Goal: Information Seeking & Learning: Learn about a topic

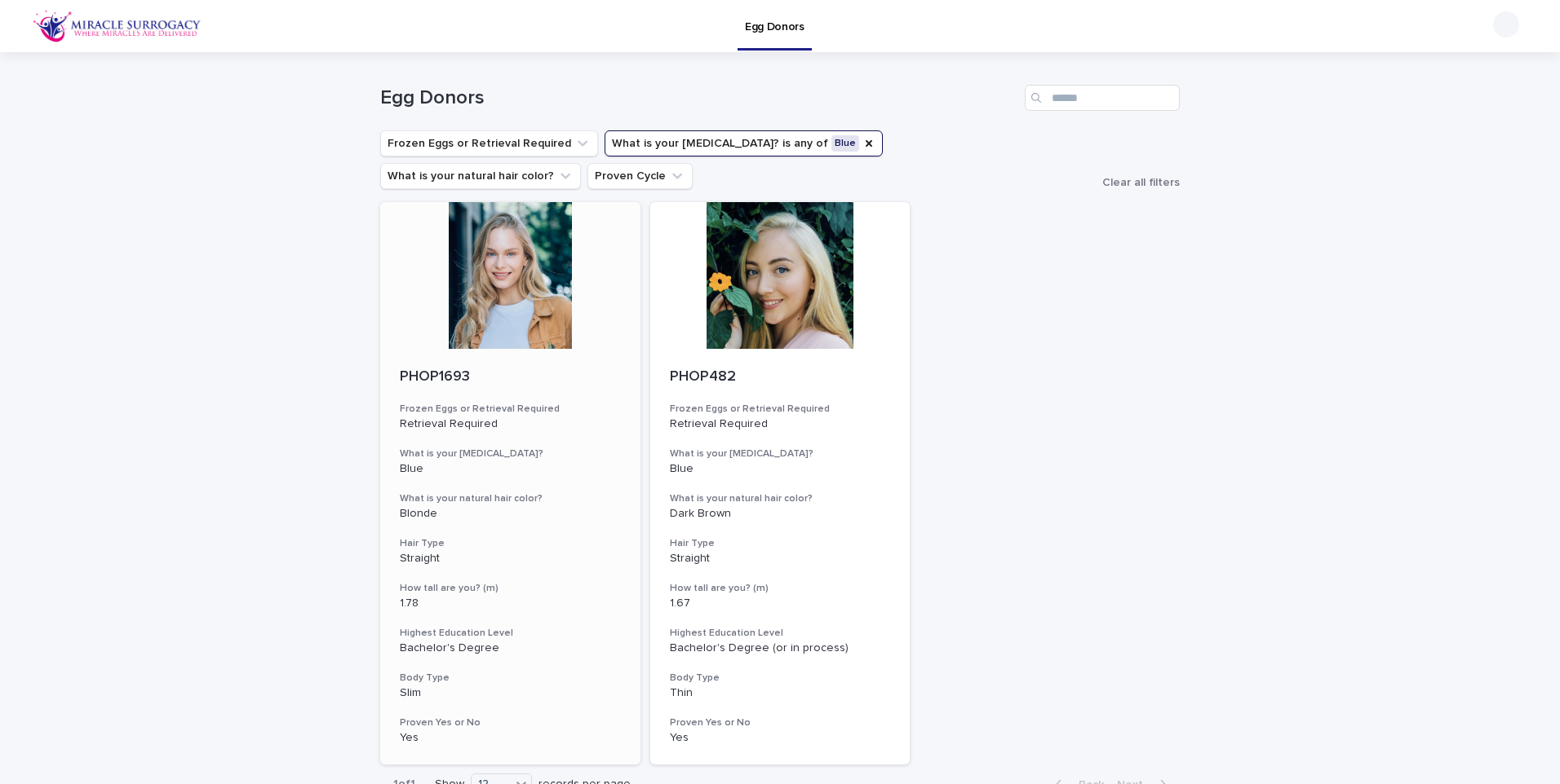
click at [505, 257] on div at bounding box center [509, 276] width 260 height 147
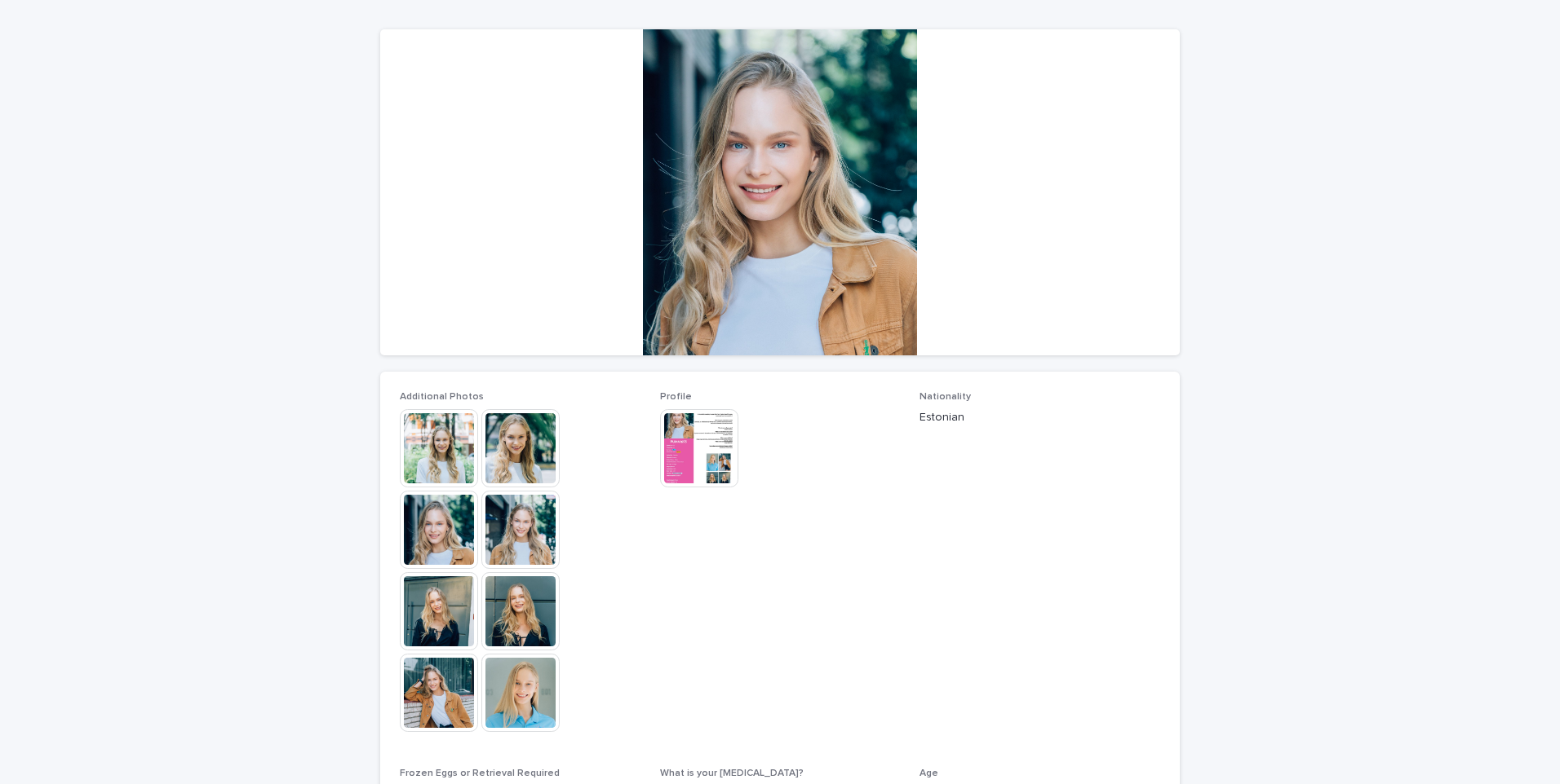
scroll to position [163, 0]
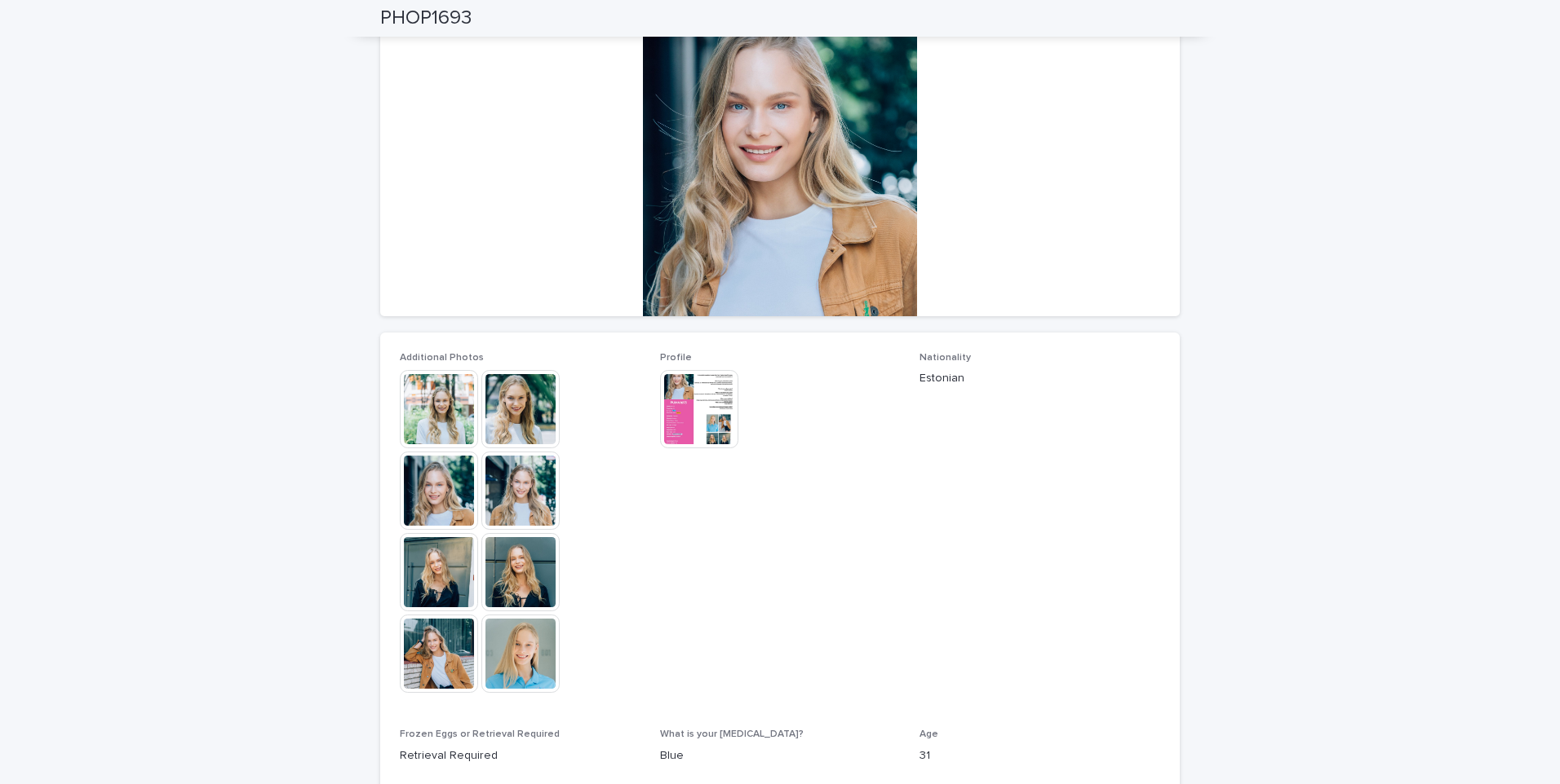
click at [686, 405] on img at bounding box center [699, 409] width 78 height 78
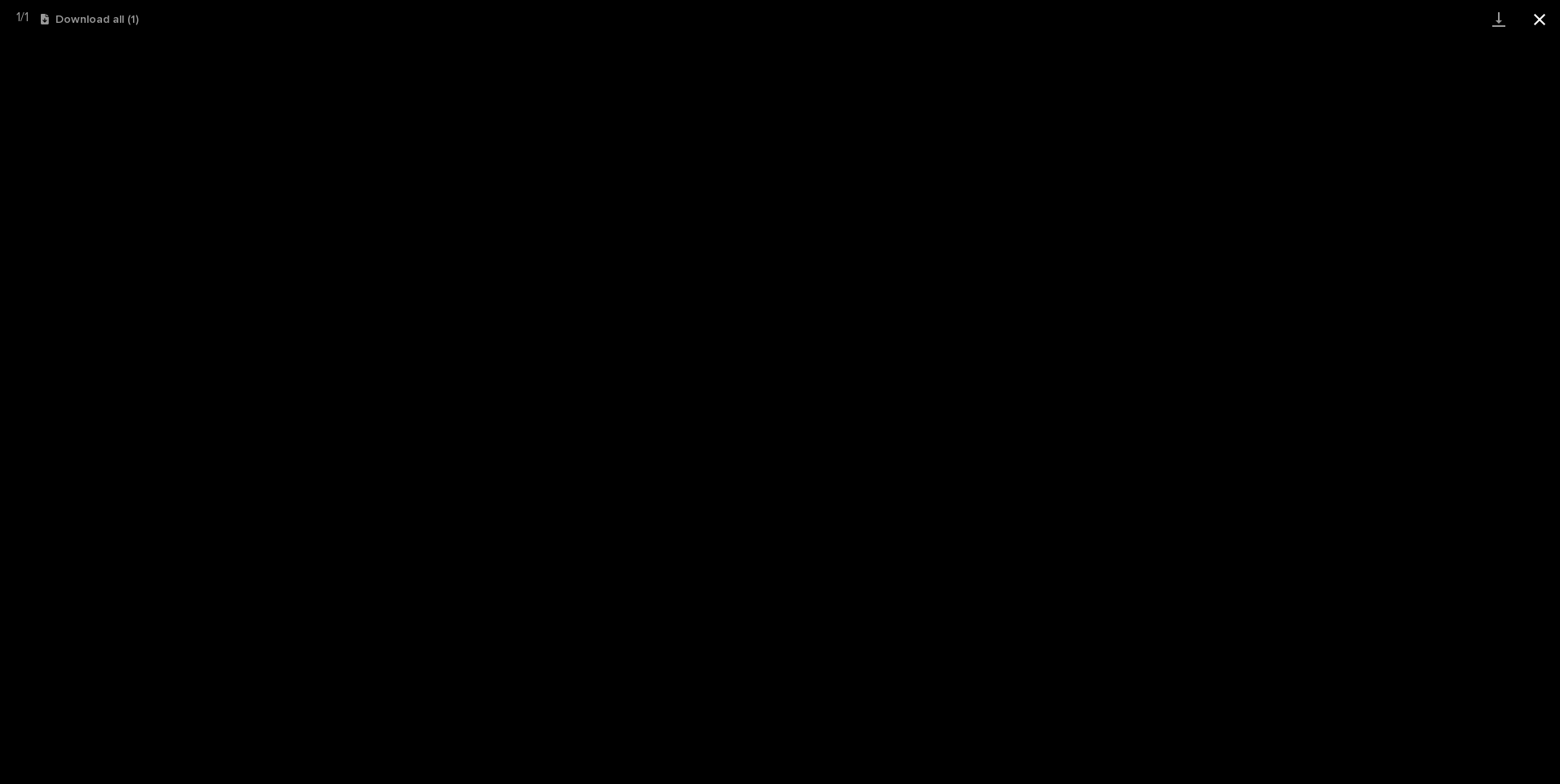
click at [1541, 15] on button "Close gallery" at bounding box center [1539, 19] width 41 height 39
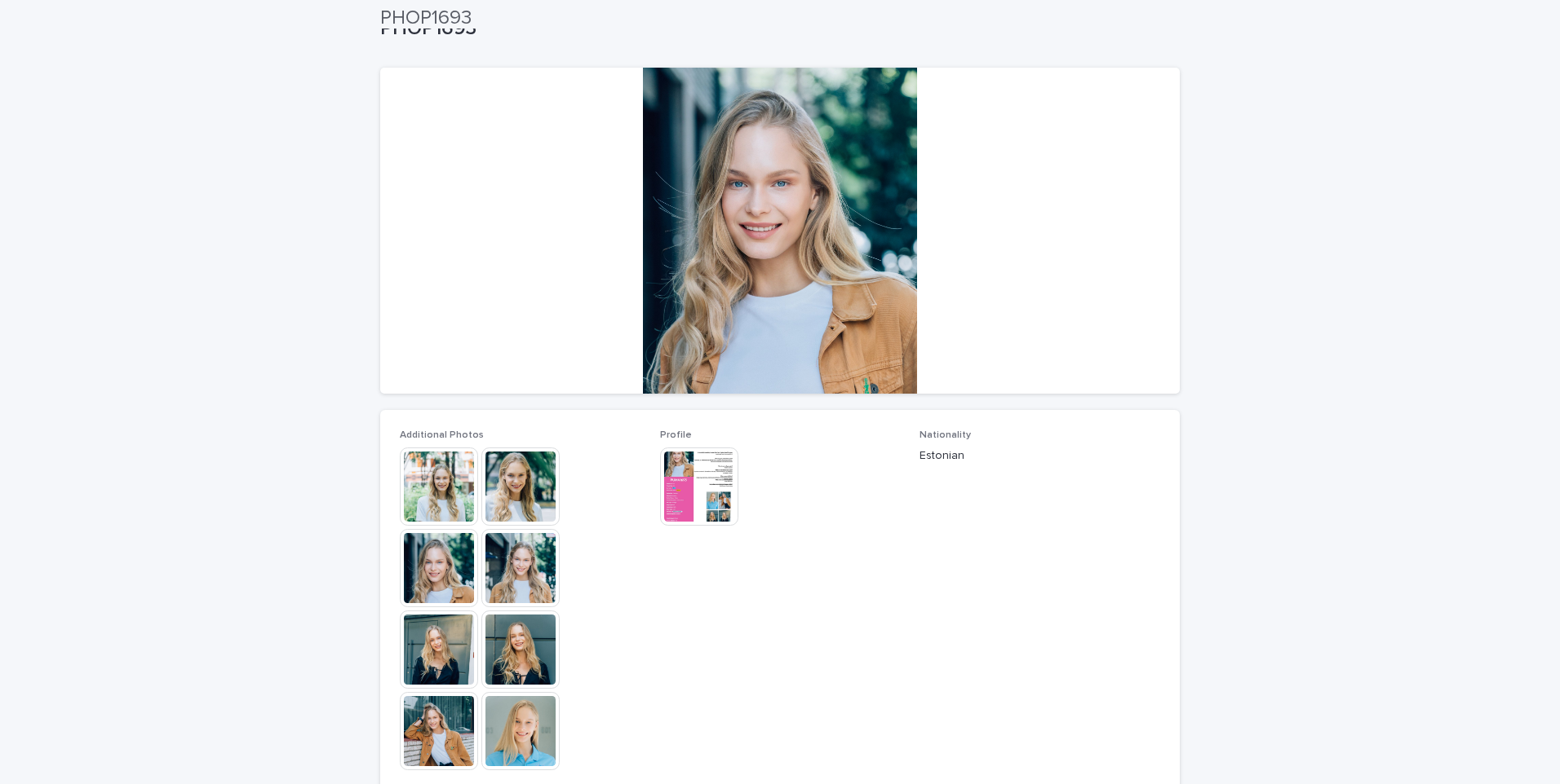
scroll to position [0, 0]
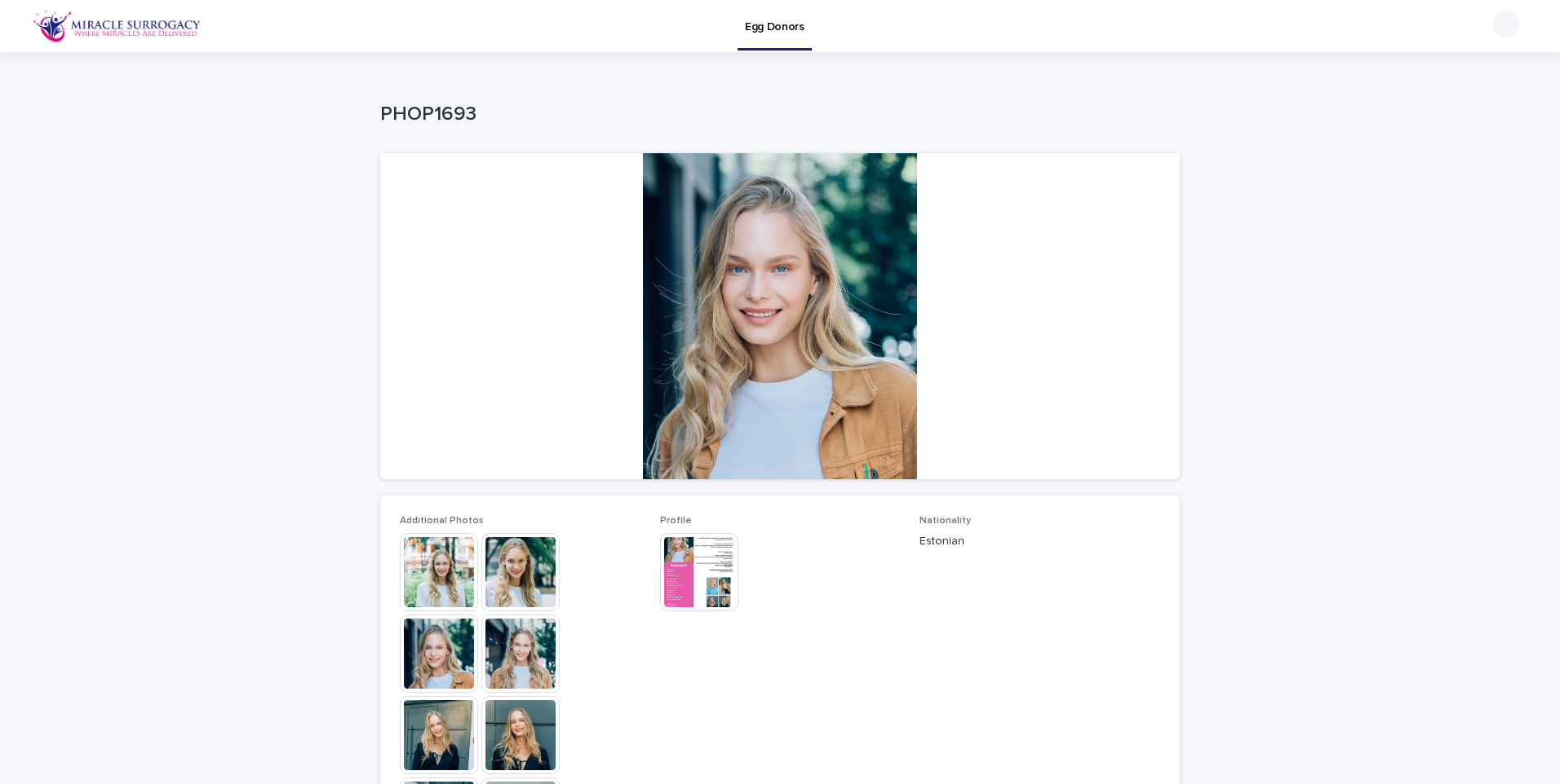
click at [520, 751] on img at bounding box center [520, 735] width 78 height 78
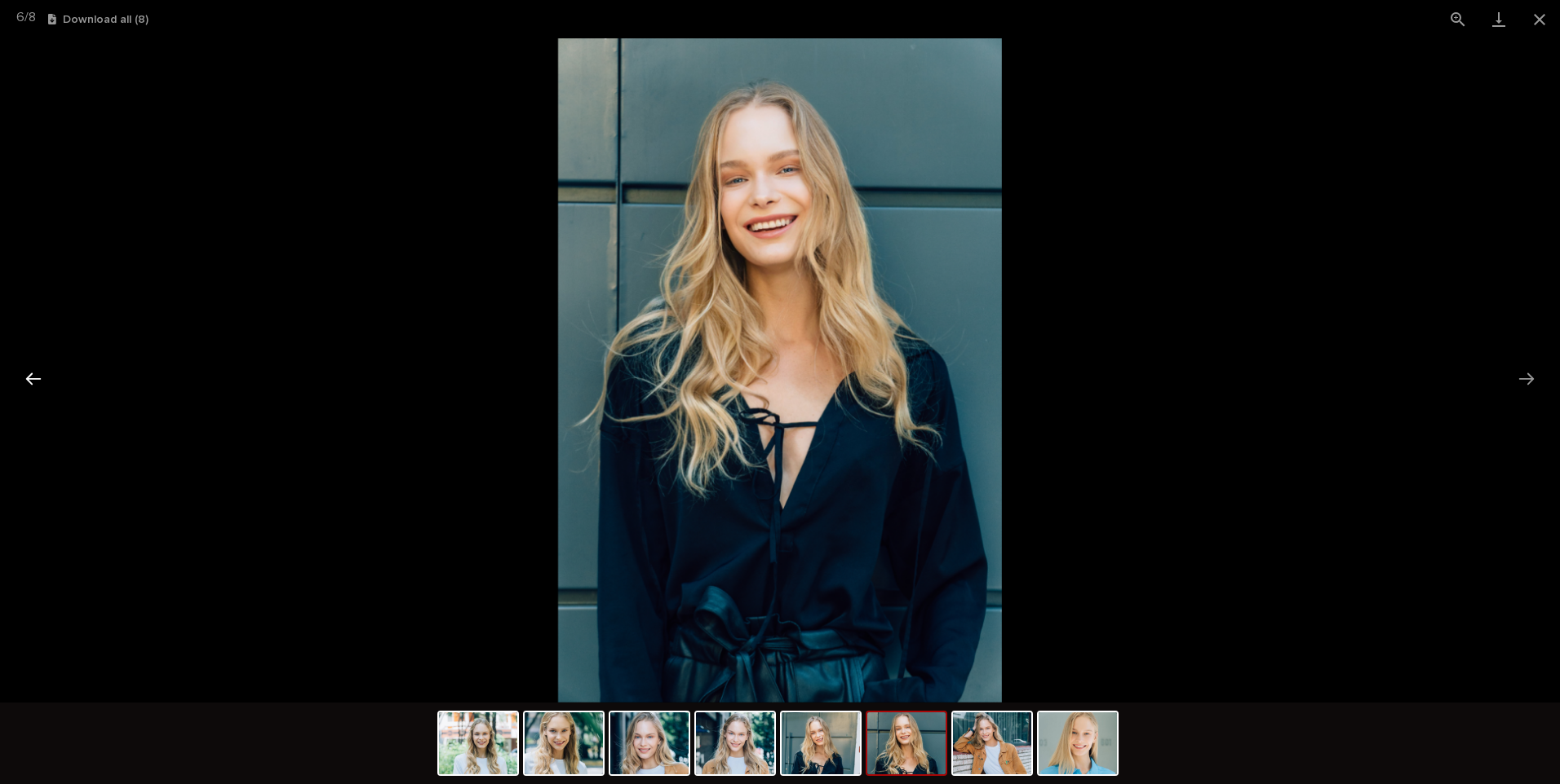
click at [27, 377] on button "Previous slide" at bounding box center [33, 379] width 34 height 32
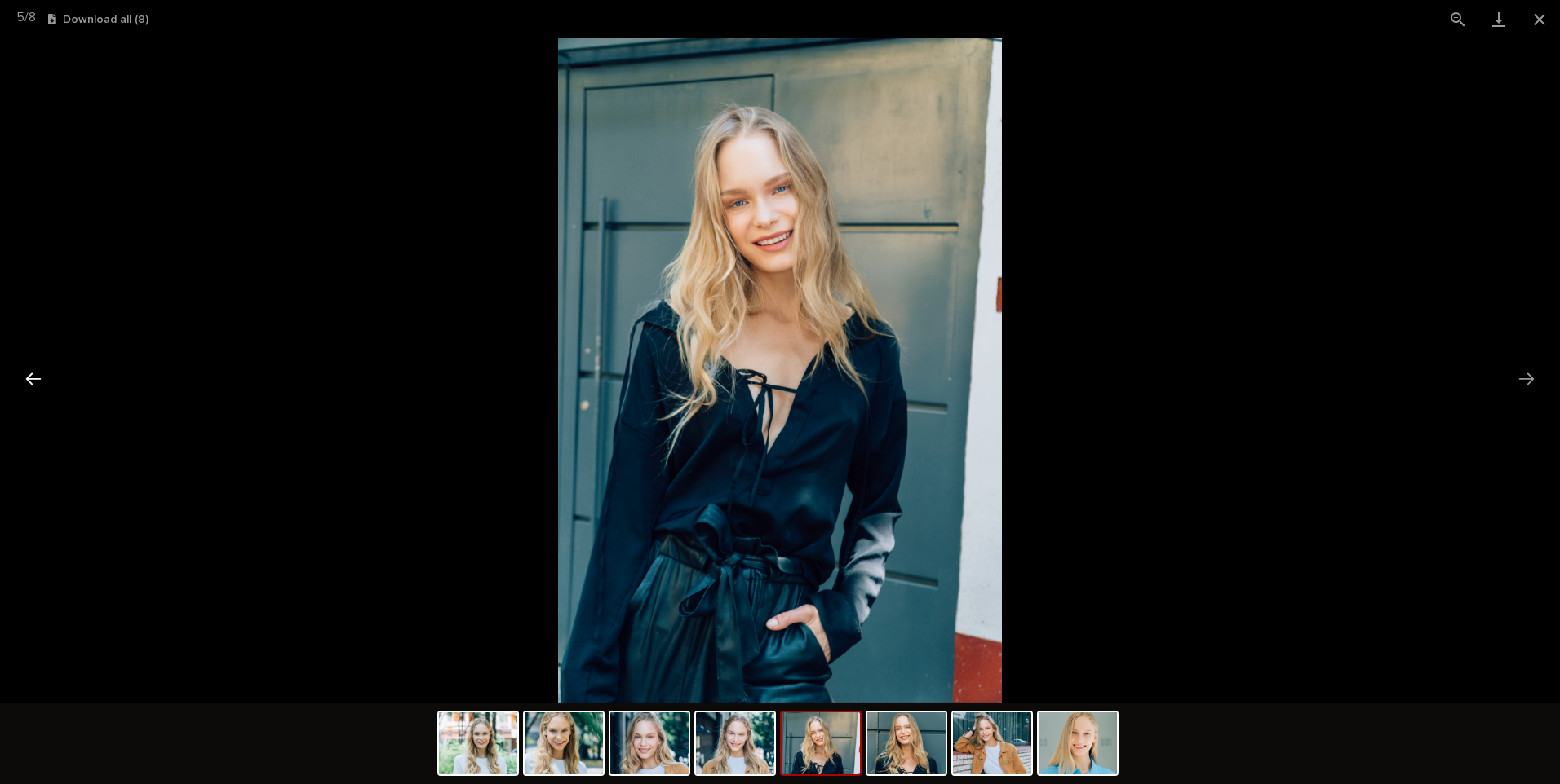
click at [27, 377] on button "Previous slide" at bounding box center [33, 379] width 34 height 32
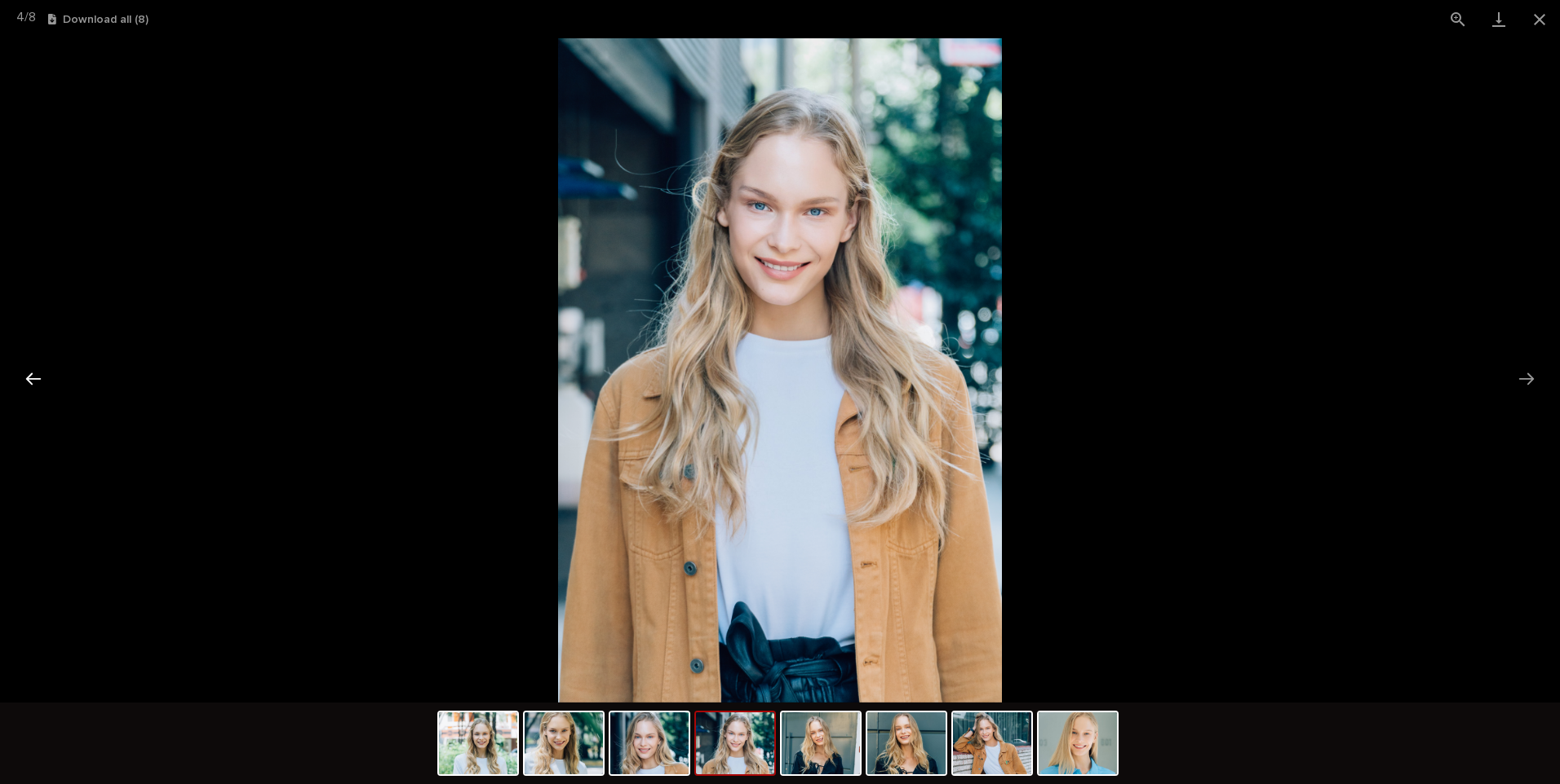
click at [27, 377] on button "Previous slide" at bounding box center [33, 379] width 34 height 32
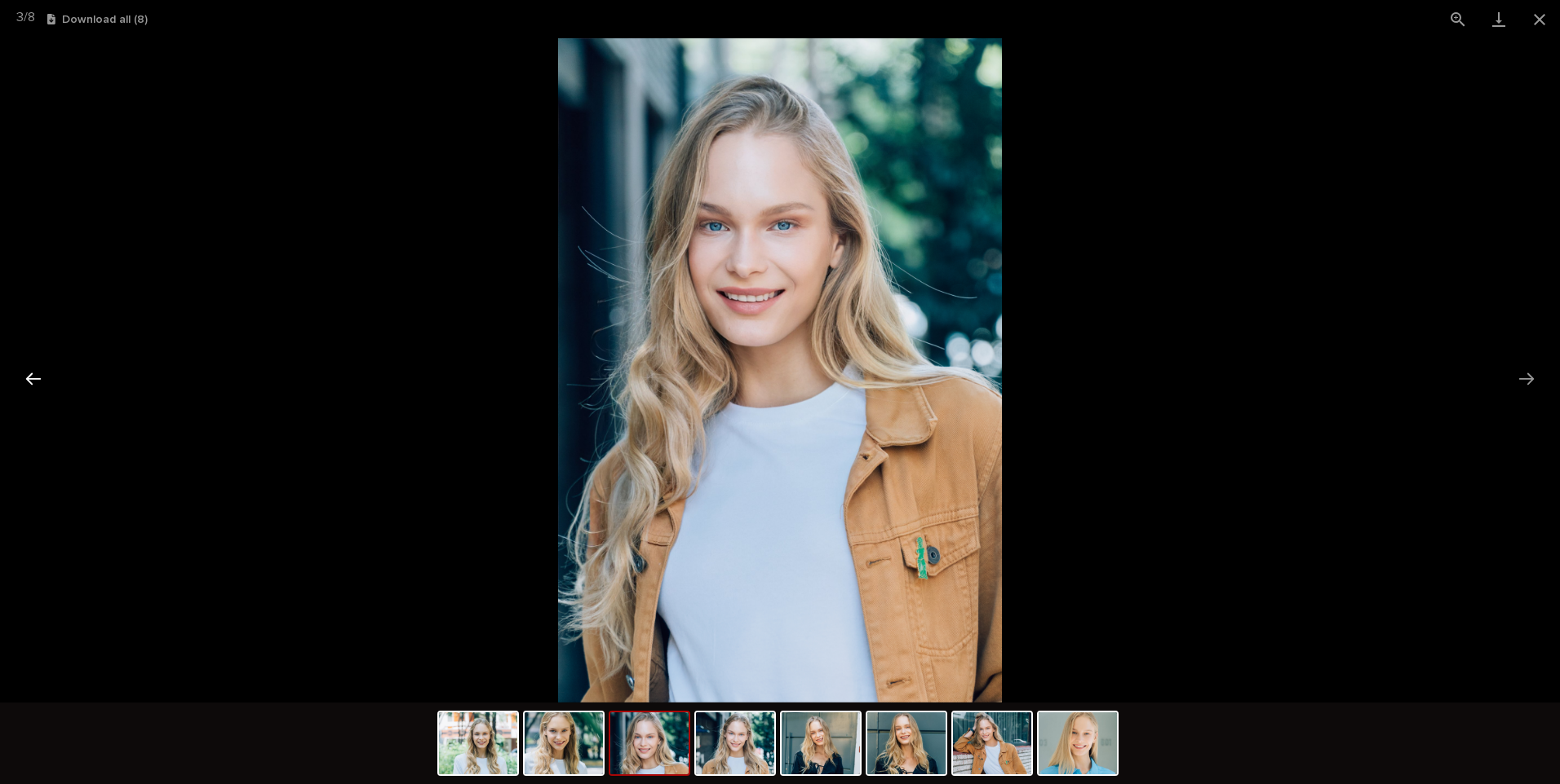
click at [27, 377] on button "Previous slide" at bounding box center [33, 379] width 34 height 32
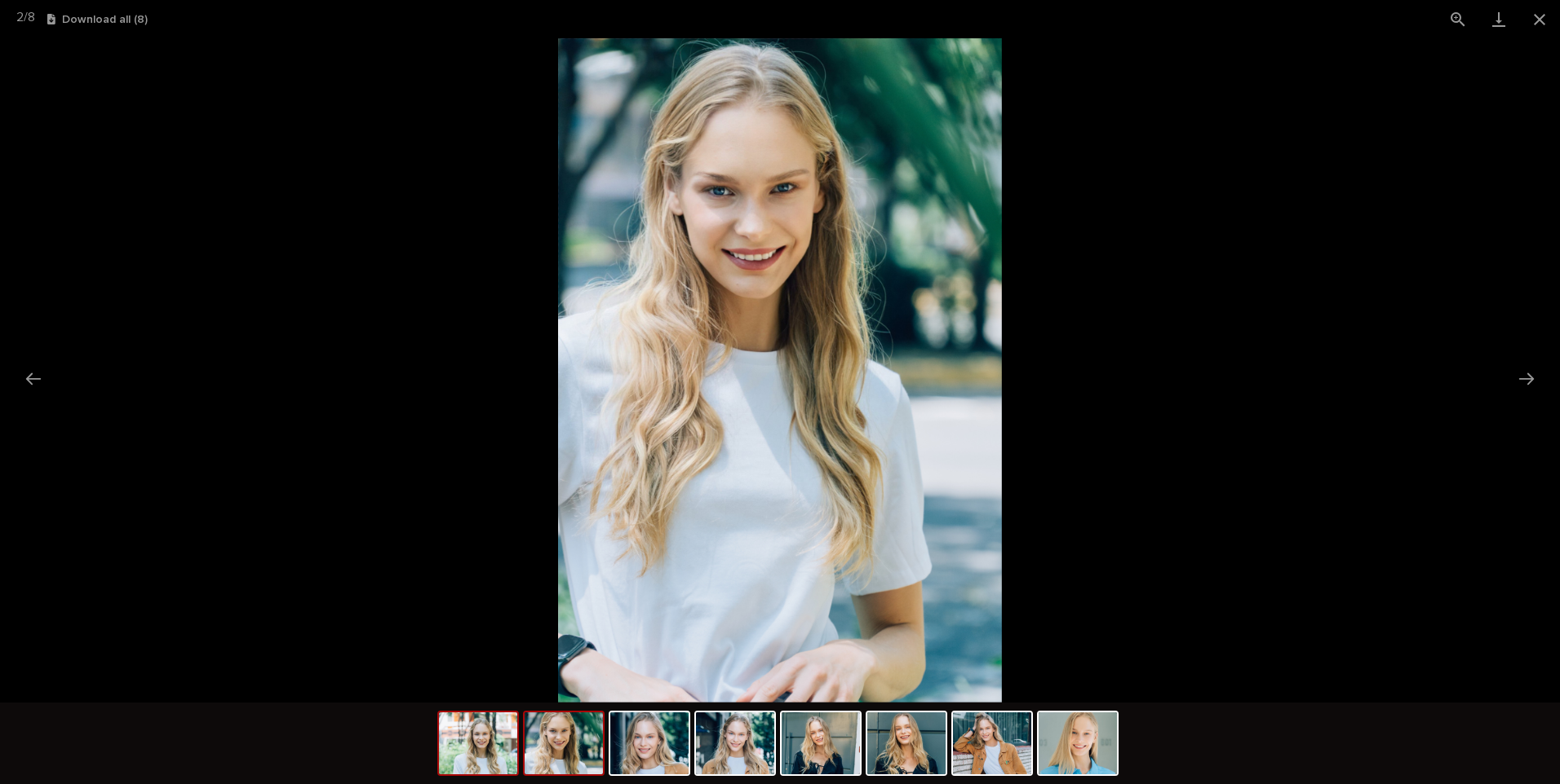
click at [478, 756] on img at bounding box center [478, 743] width 78 height 62
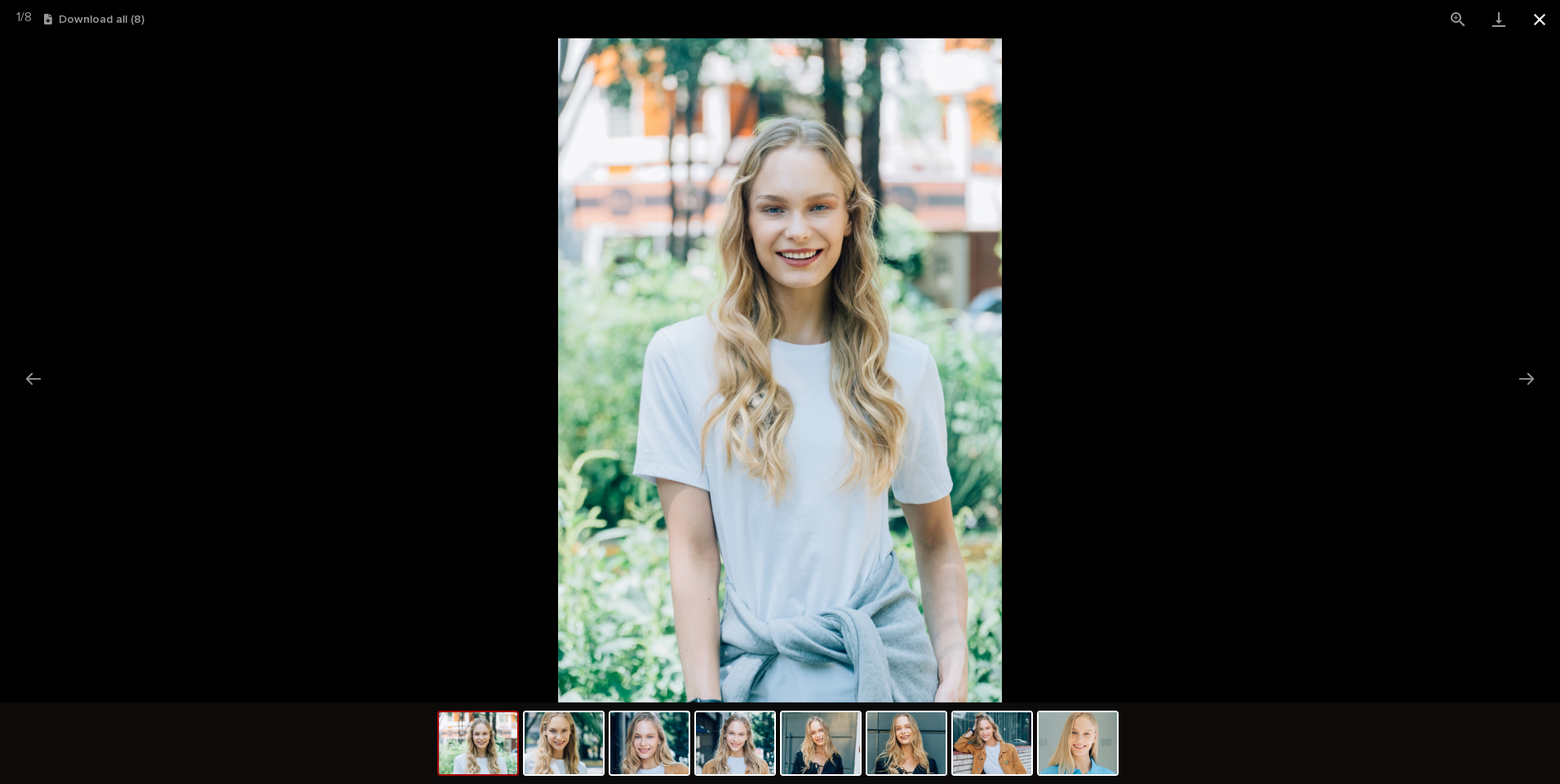
click at [1534, 23] on button "Close gallery" at bounding box center [1539, 19] width 41 height 39
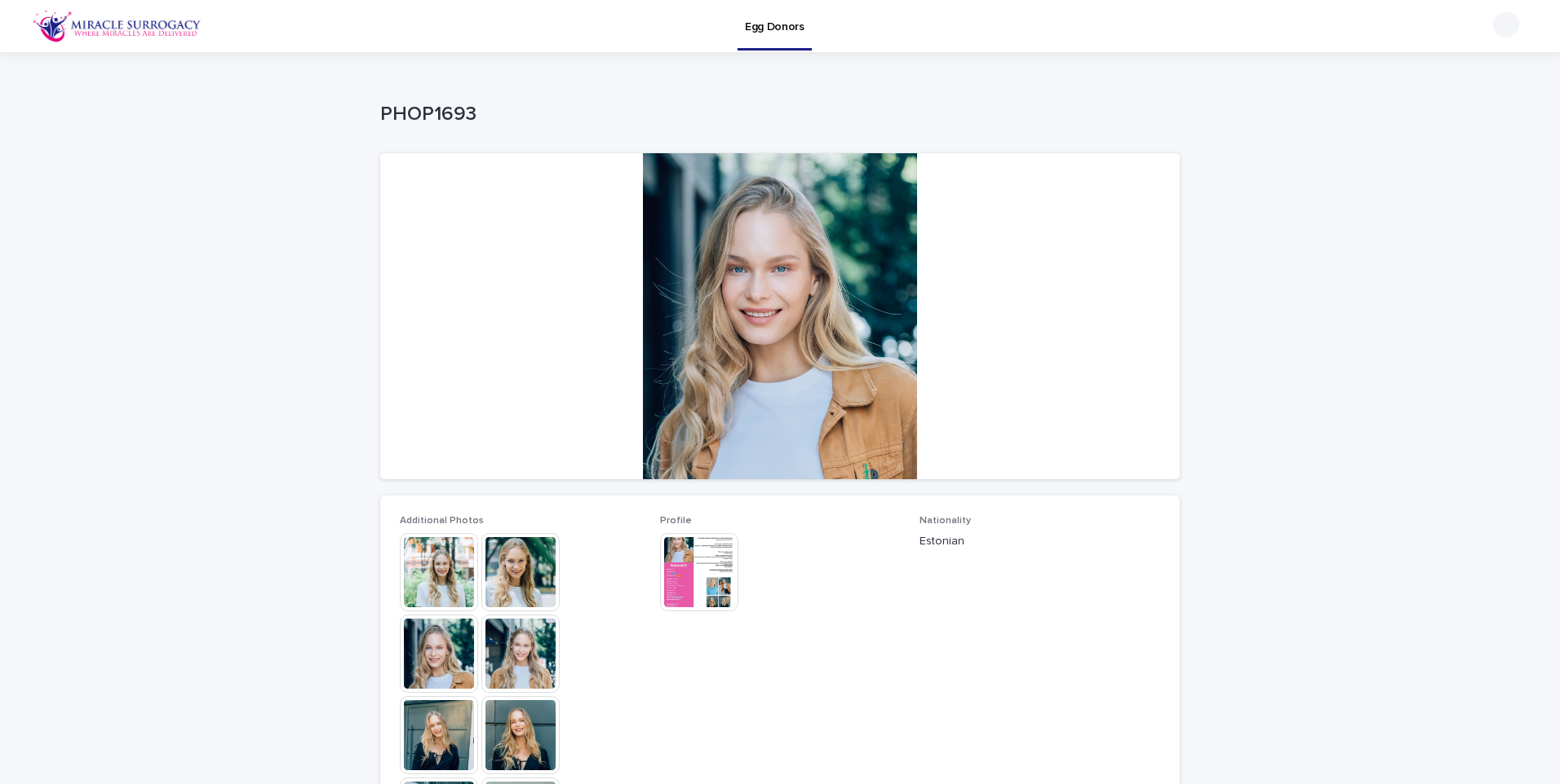
click at [290, 388] on div "Loading... Saving… Loading... Saving… PHOP1693 PHOP1693 Sorry, there was an err…" at bounding box center [780, 655] width 1560 height 1206
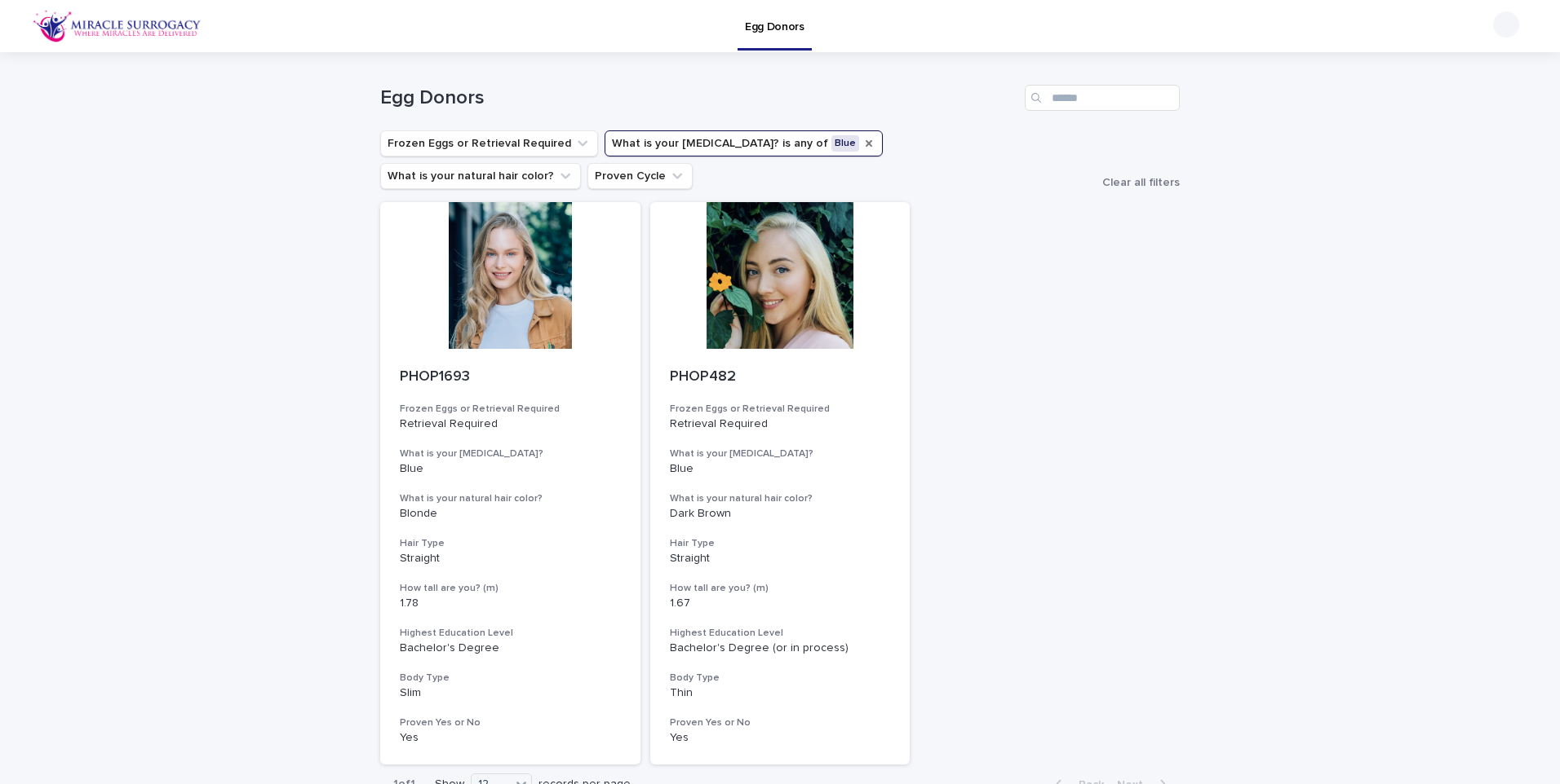
click at [862, 141] on icon "What is your eye color?" at bounding box center [868, 143] width 13 height 13
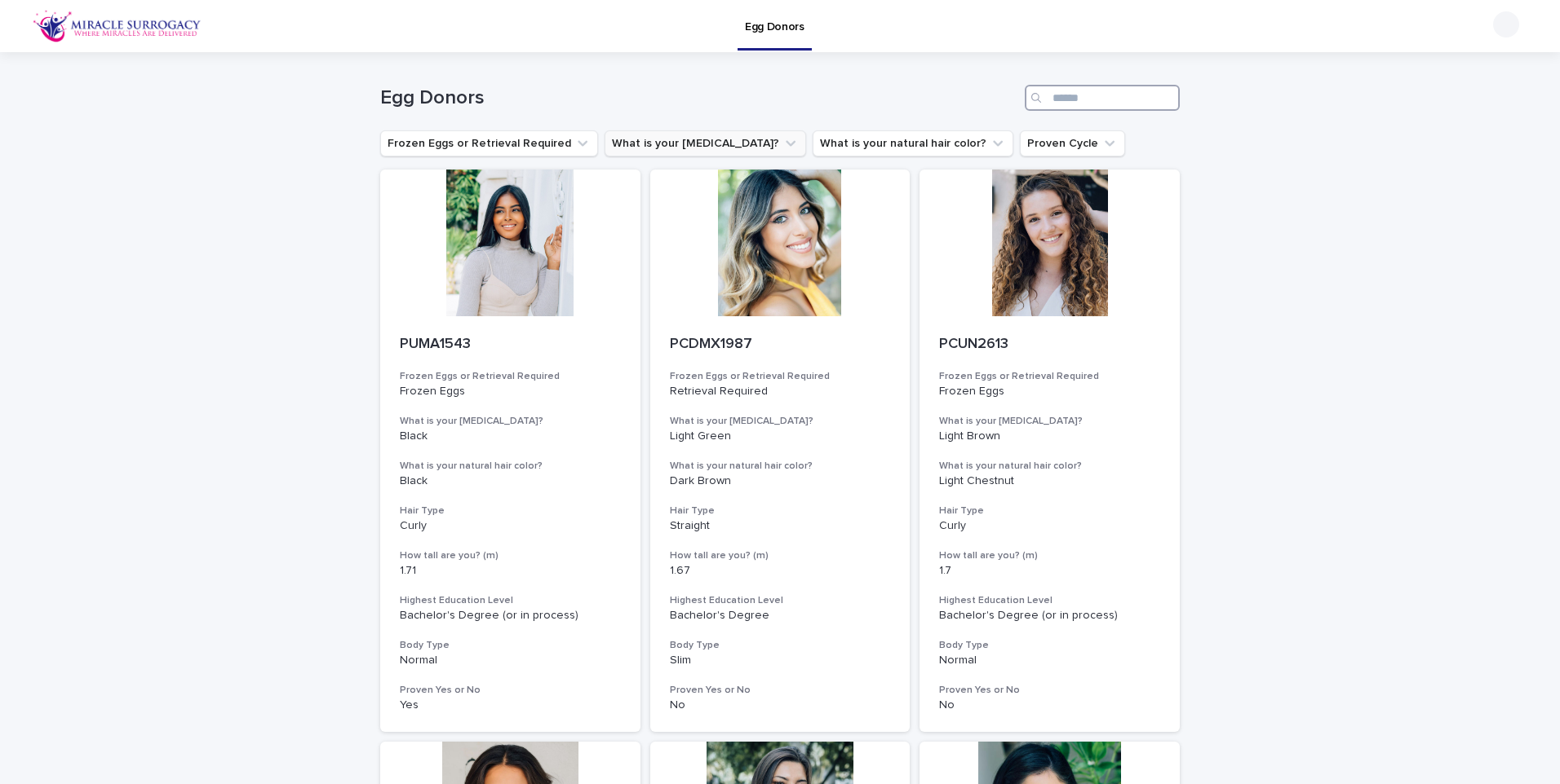
click at [1077, 100] on input "Search" at bounding box center [1102, 98] width 155 height 26
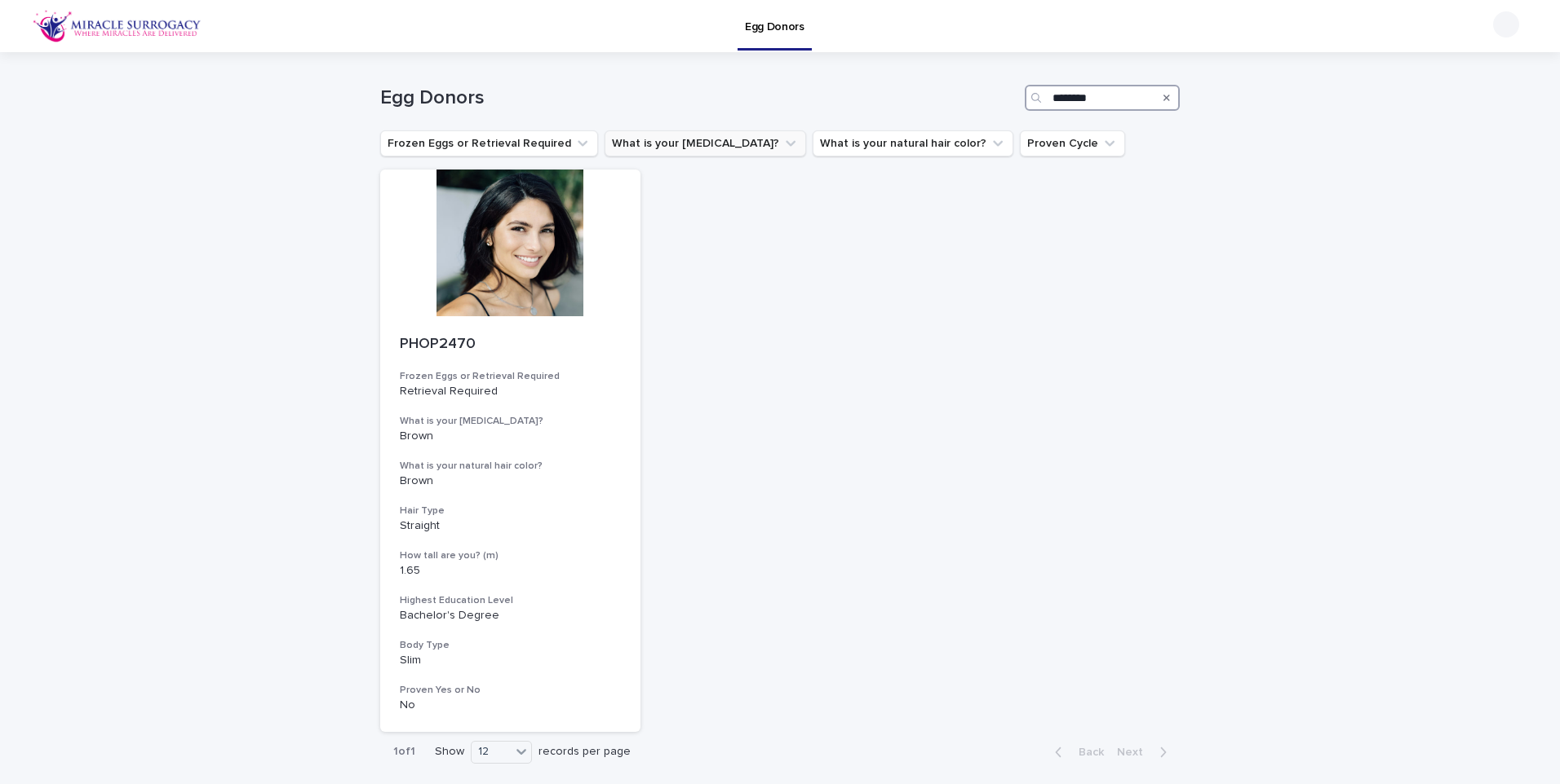
click at [1117, 92] on input "********" at bounding box center [1102, 98] width 155 height 26
type input "***"
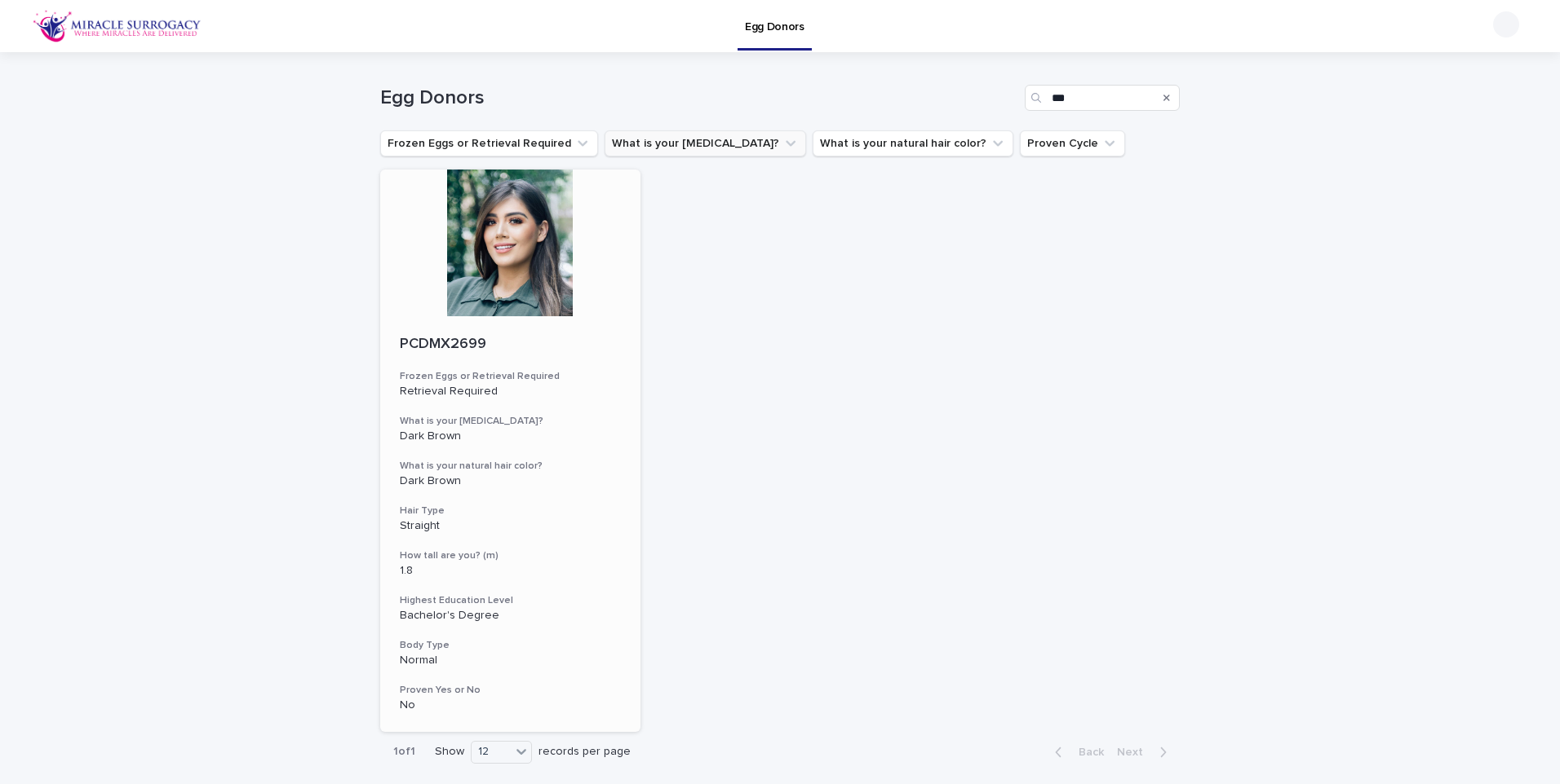
click at [489, 297] on div at bounding box center [509, 243] width 260 height 147
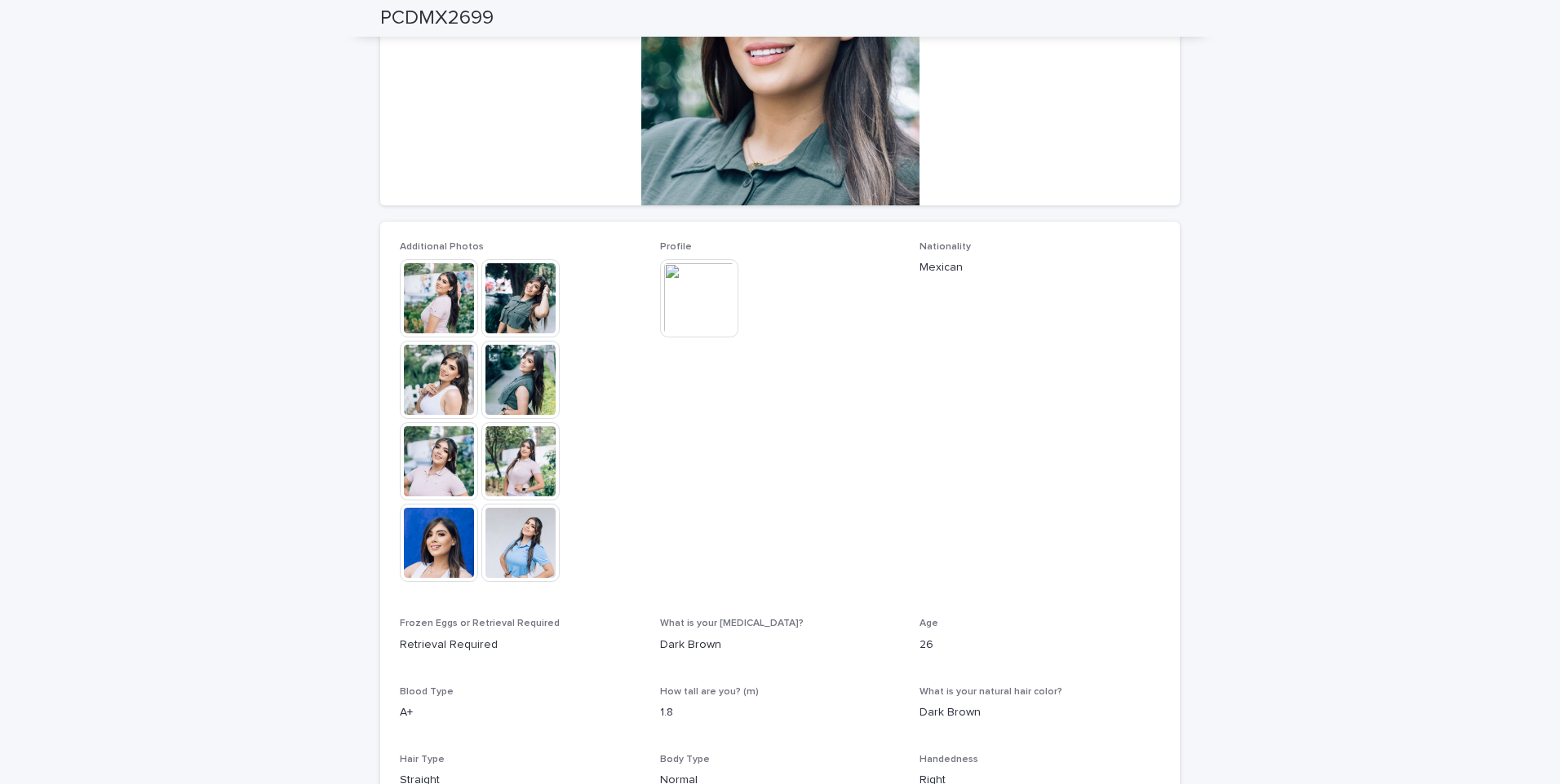
scroll to position [245, 0]
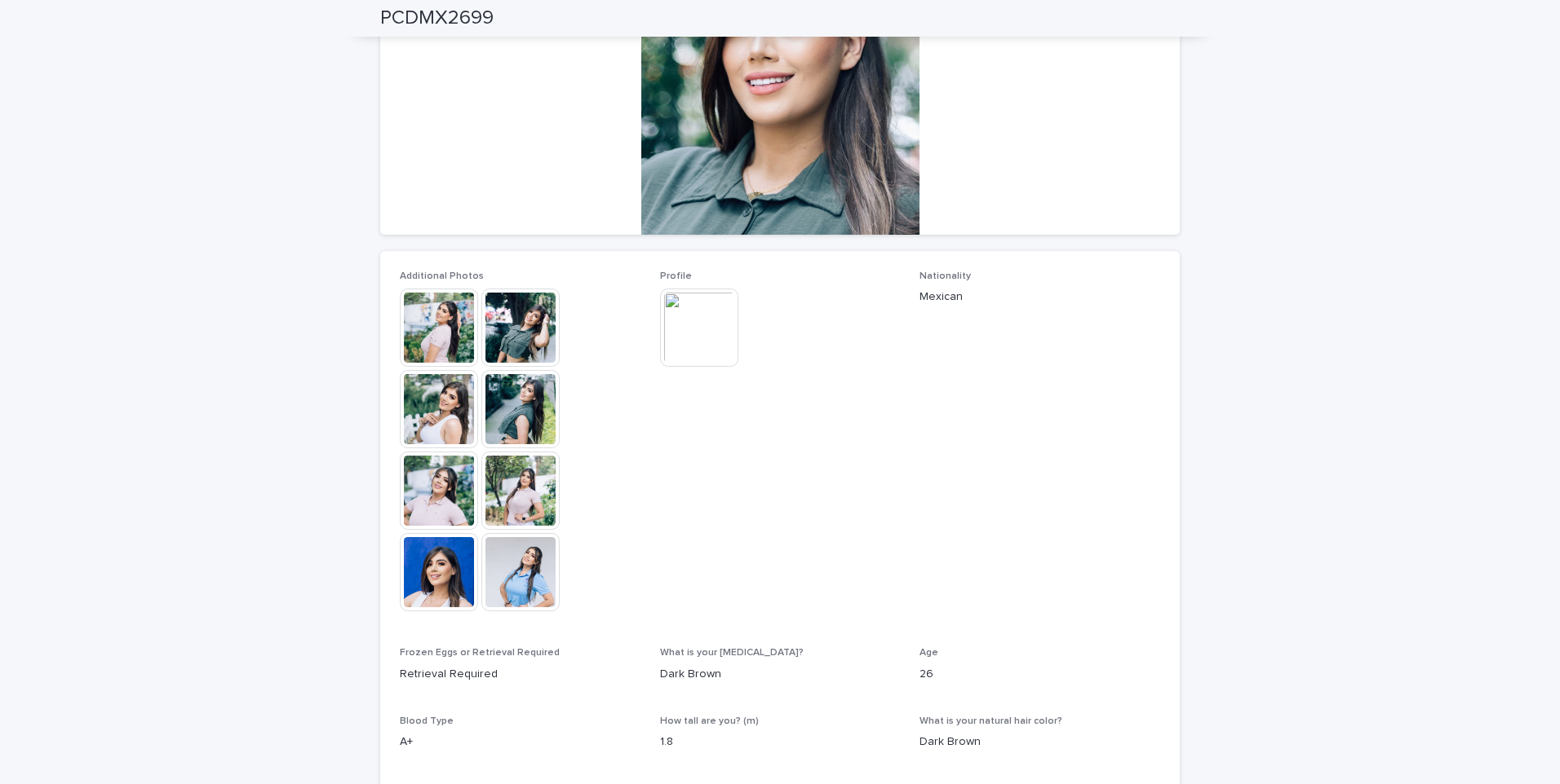
click at [684, 335] on img at bounding box center [699, 328] width 78 height 78
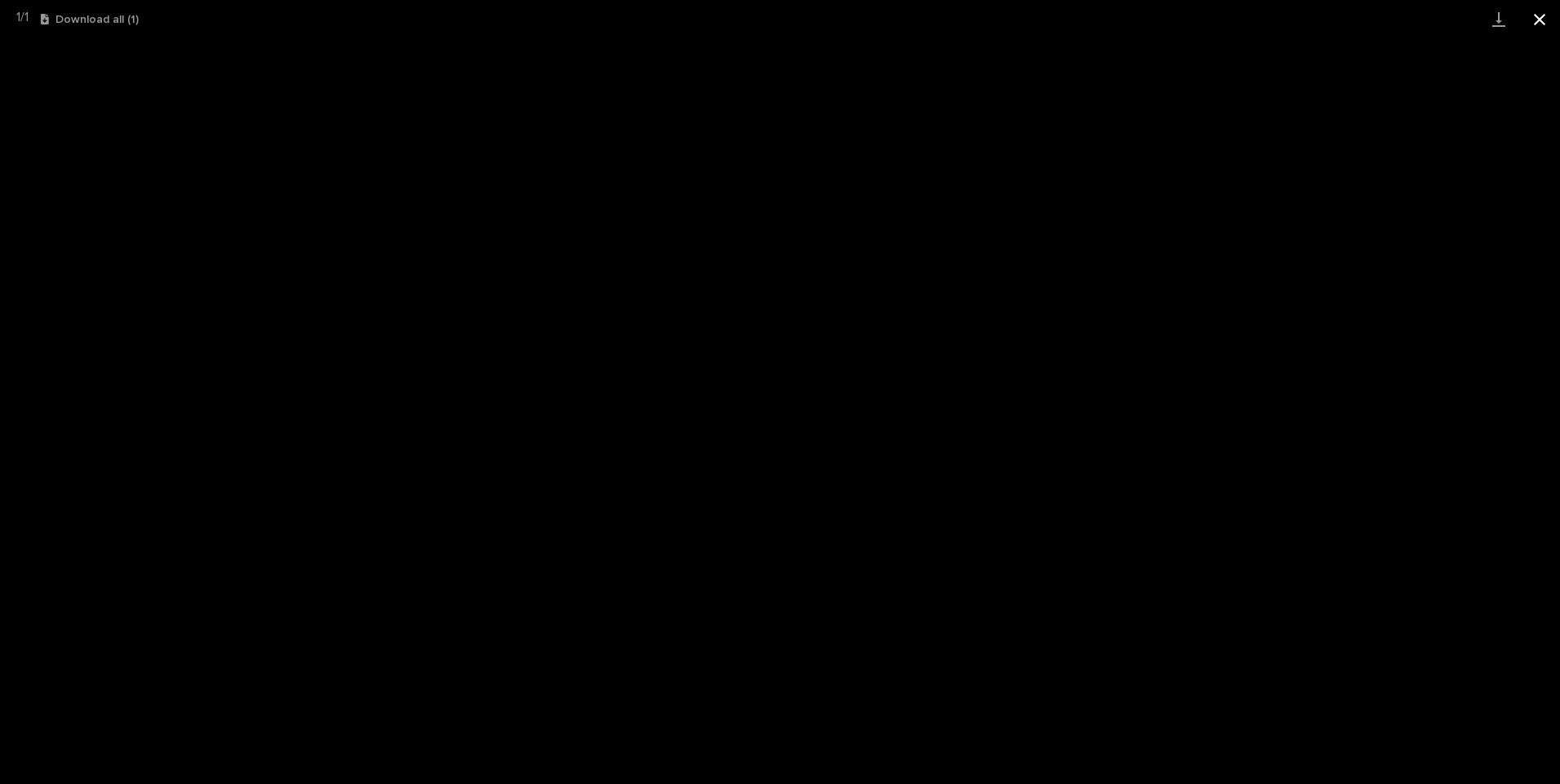
click at [1541, 20] on button "Close gallery" at bounding box center [1539, 19] width 41 height 39
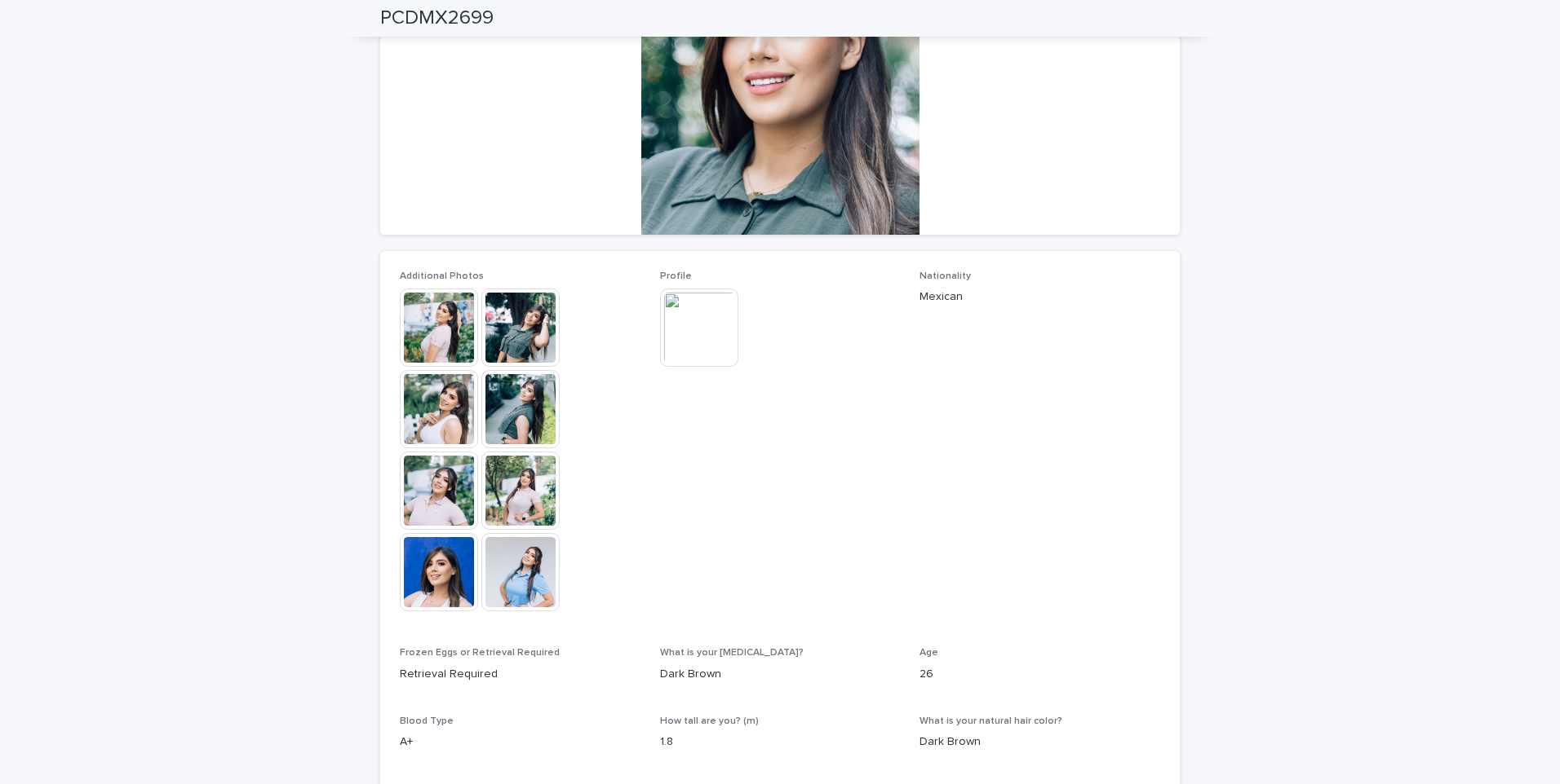
click at [512, 575] on img at bounding box center [520, 572] width 78 height 78
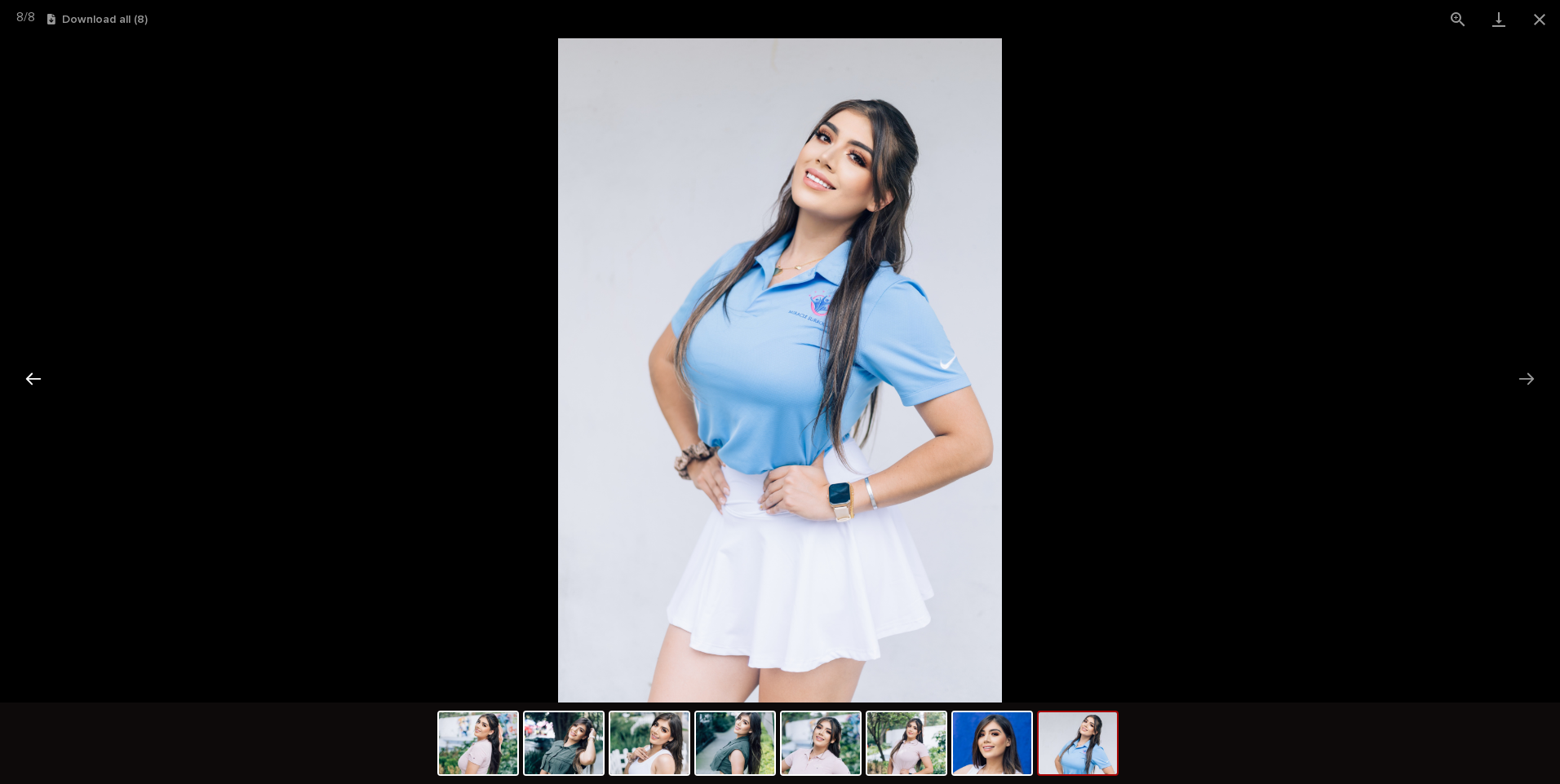
click at [41, 381] on button "Previous slide" at bounding box center [33, 379] width 34 height 32
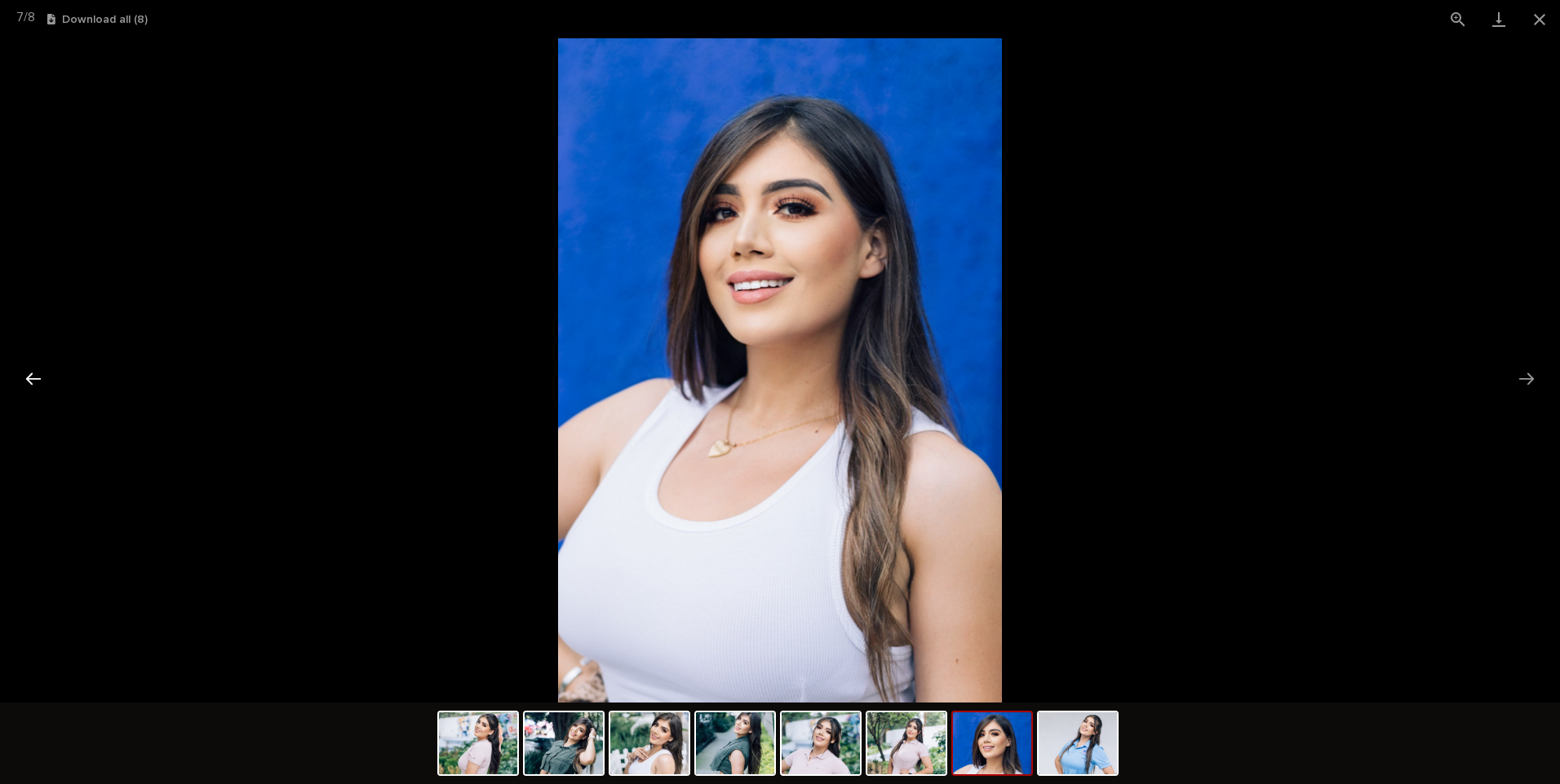
click at [41, 381] on button "Previous slide" at bounding box center [33, 379] width 34 height 32
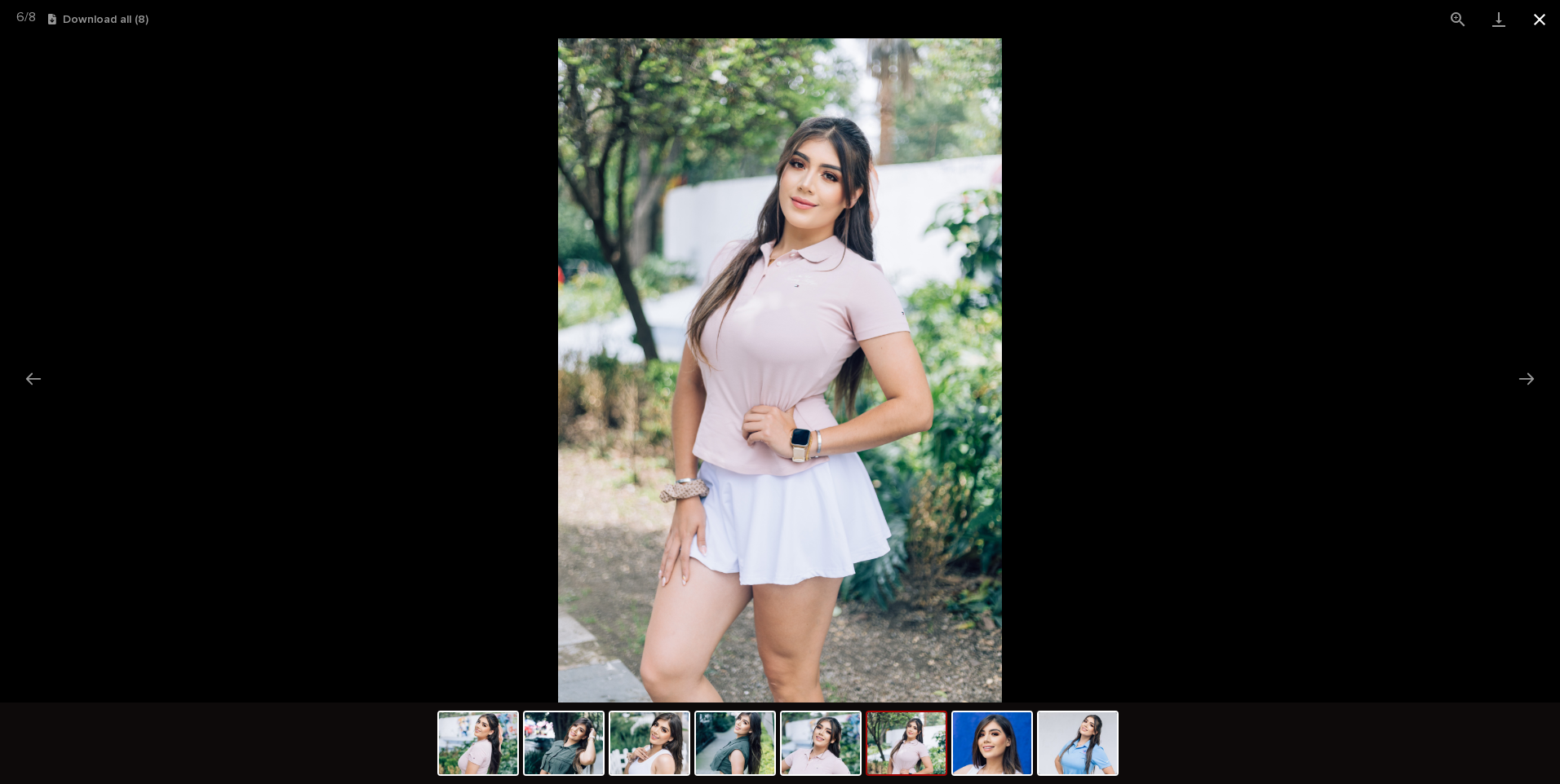
click at [1535, 20] on button "Close gallery" at bounding box center [1539, 19] width 41 height 39
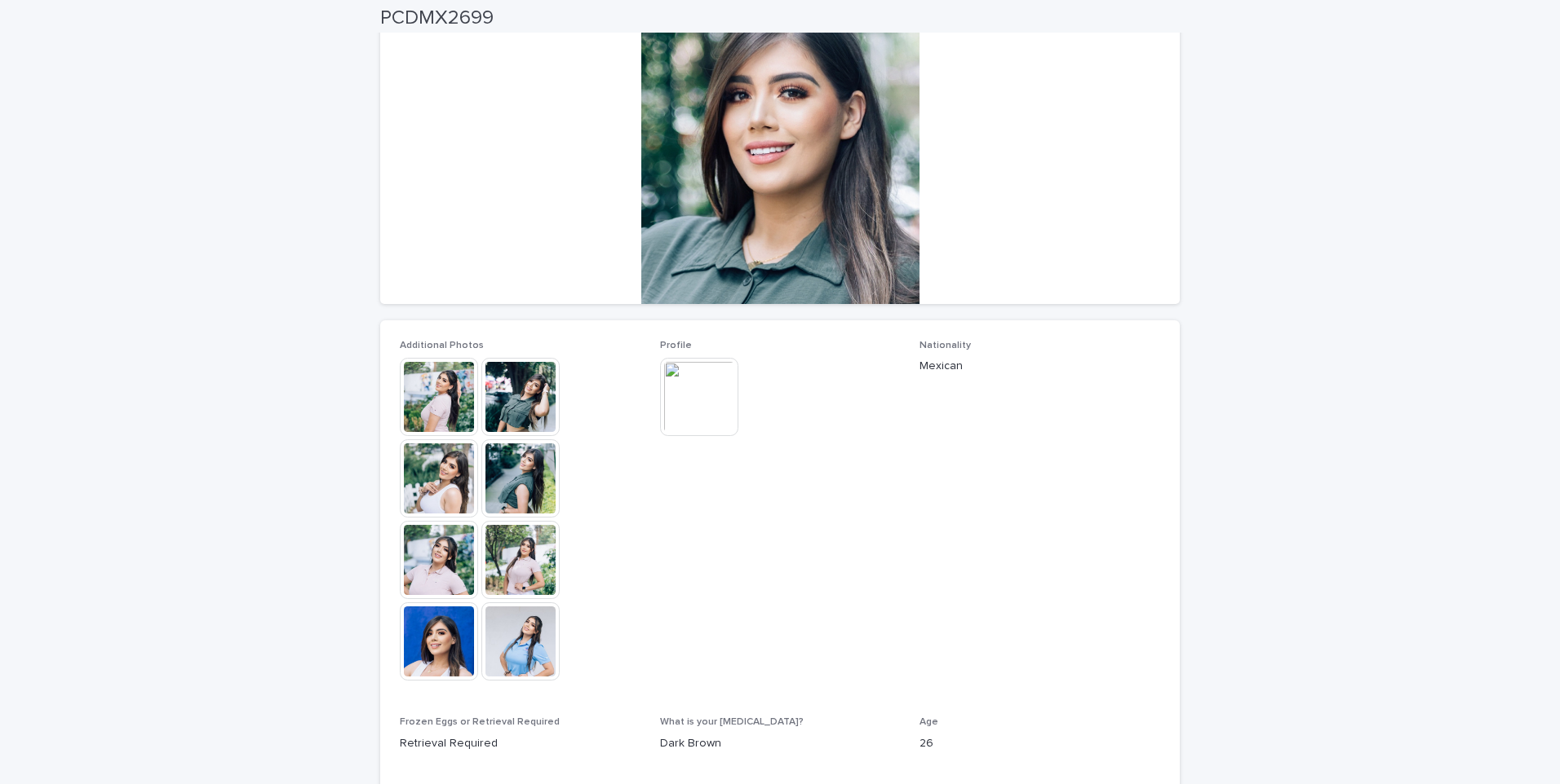
scroll to position [82, 0]
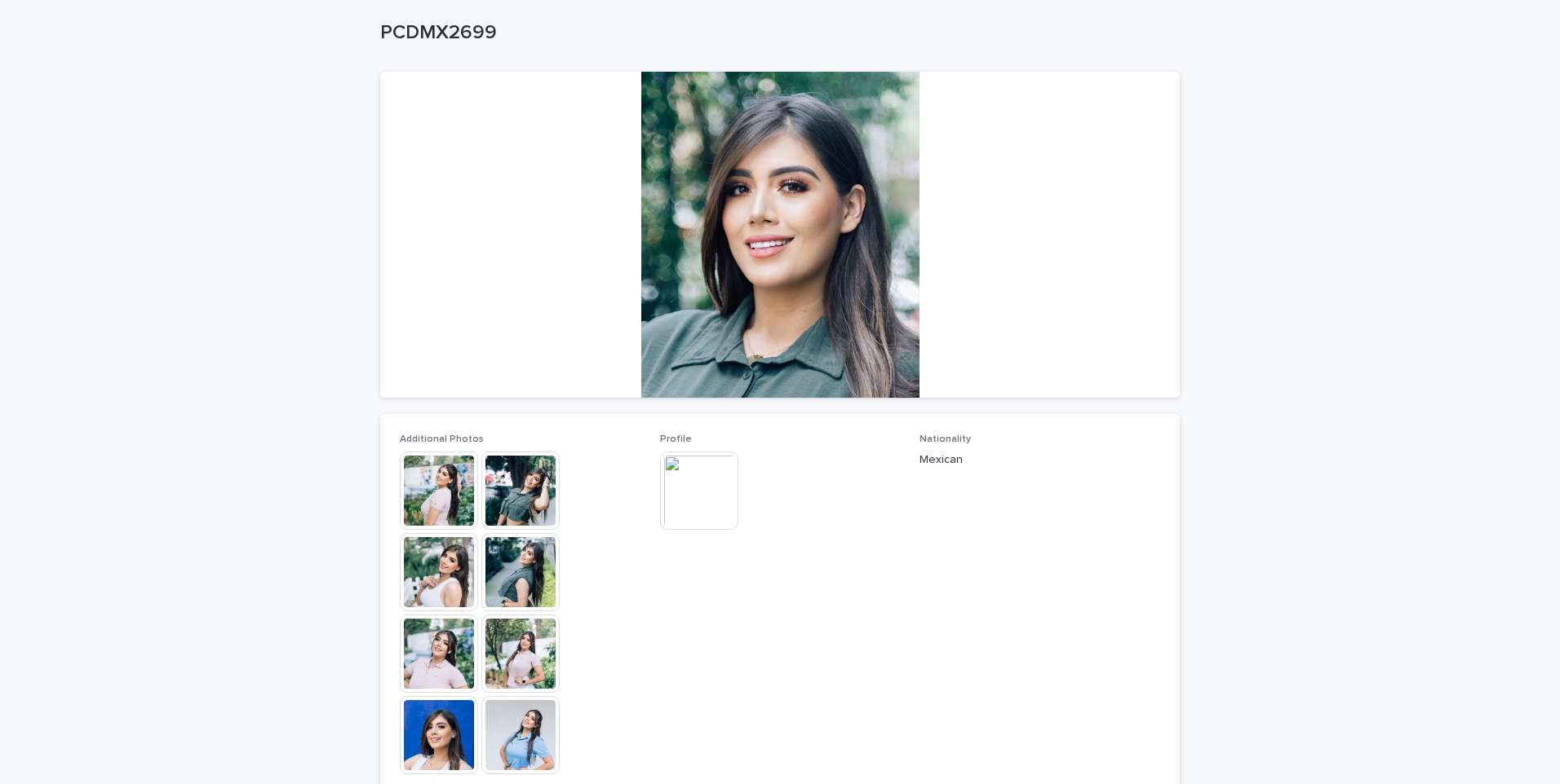
click at [454, 488] on img at bounding box center [439, 491] width 78 height 78
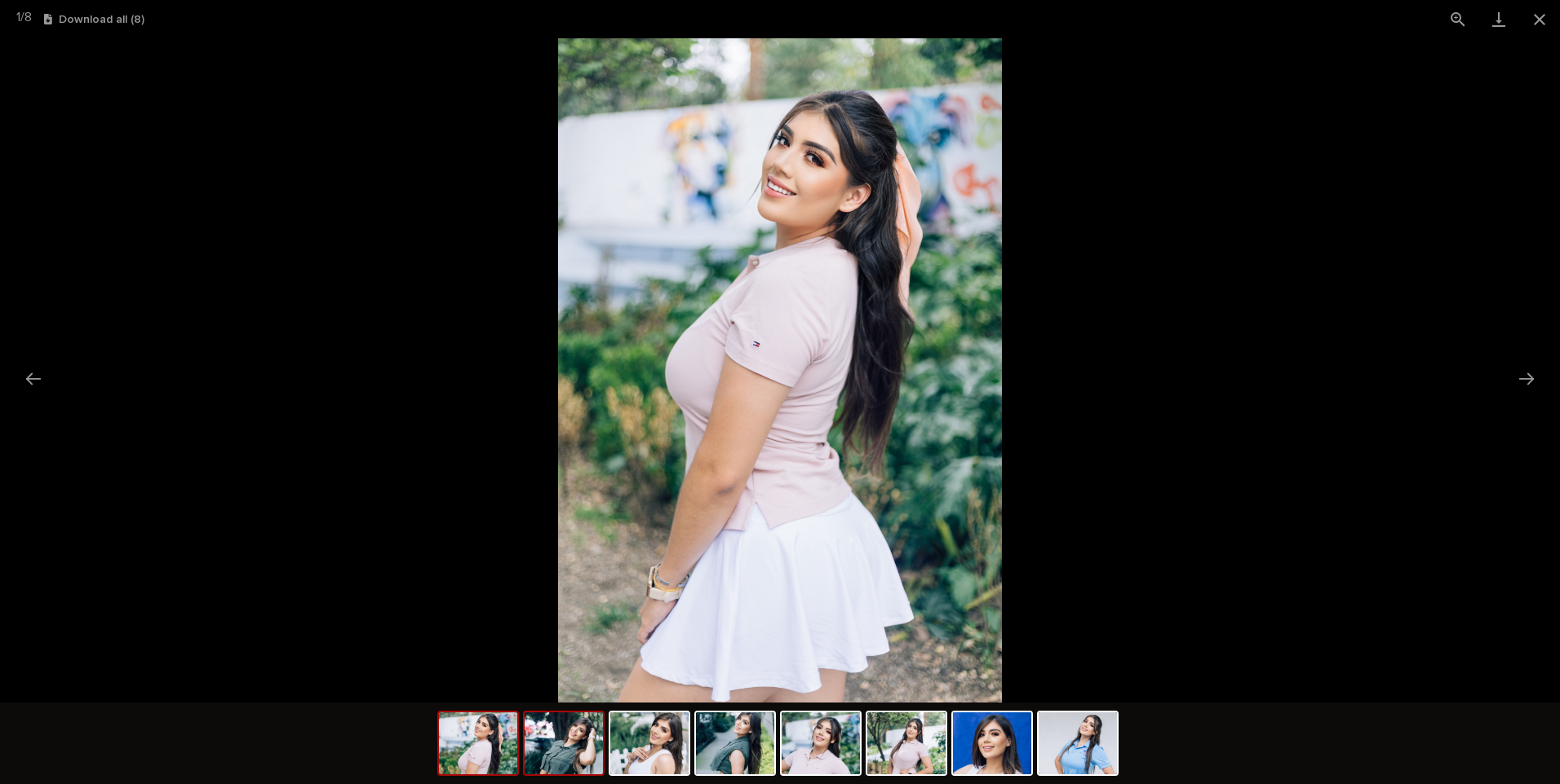
click at [578, 758] on img at bounding box center [563, 743] width 78 height 62
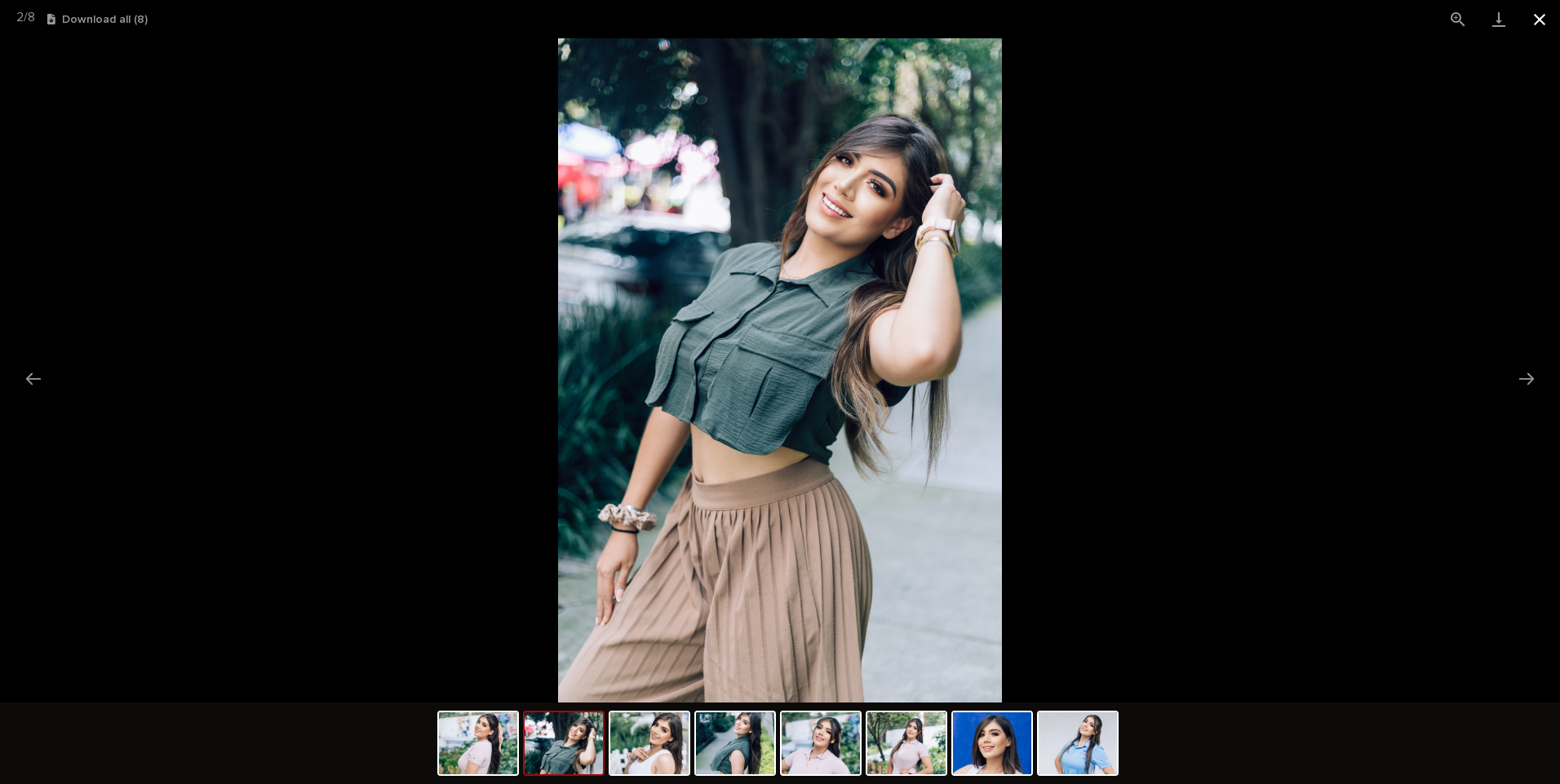
click at [1535, 13] on button "Close gallery" at bounding box center [1539, 19] width 41 height 39
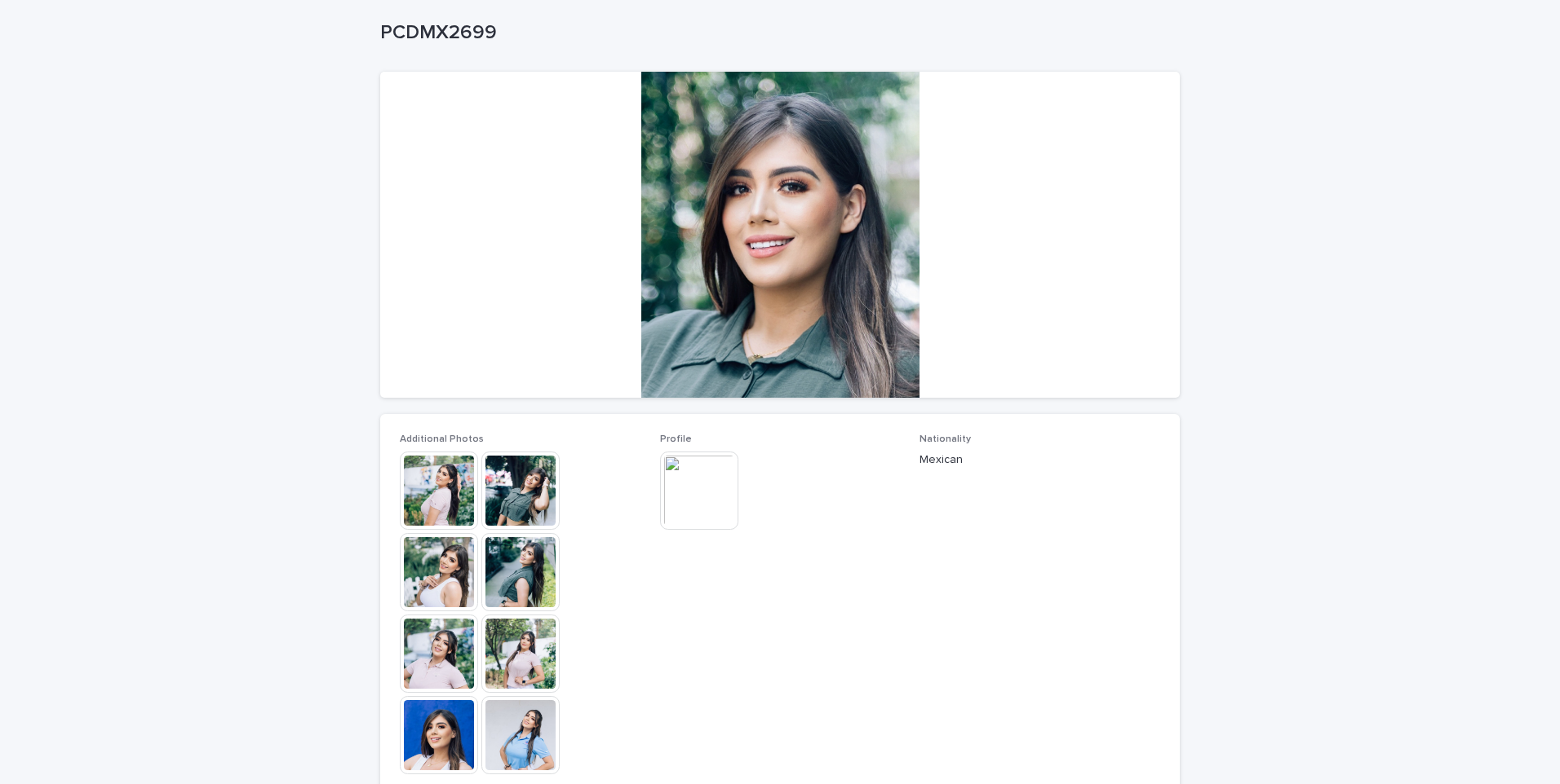
click at [145, 229] on div "Loading... Saving… Loading... Saving… PCDMX2699 PCDMX2699 Sorry, there was an e…" at bounding box center [780, 573] width 1560 height 1206
drag, startPoint x: 145, startPoint y: 229, endPoint x: 175, endPoint y: 245, distance: 34.0
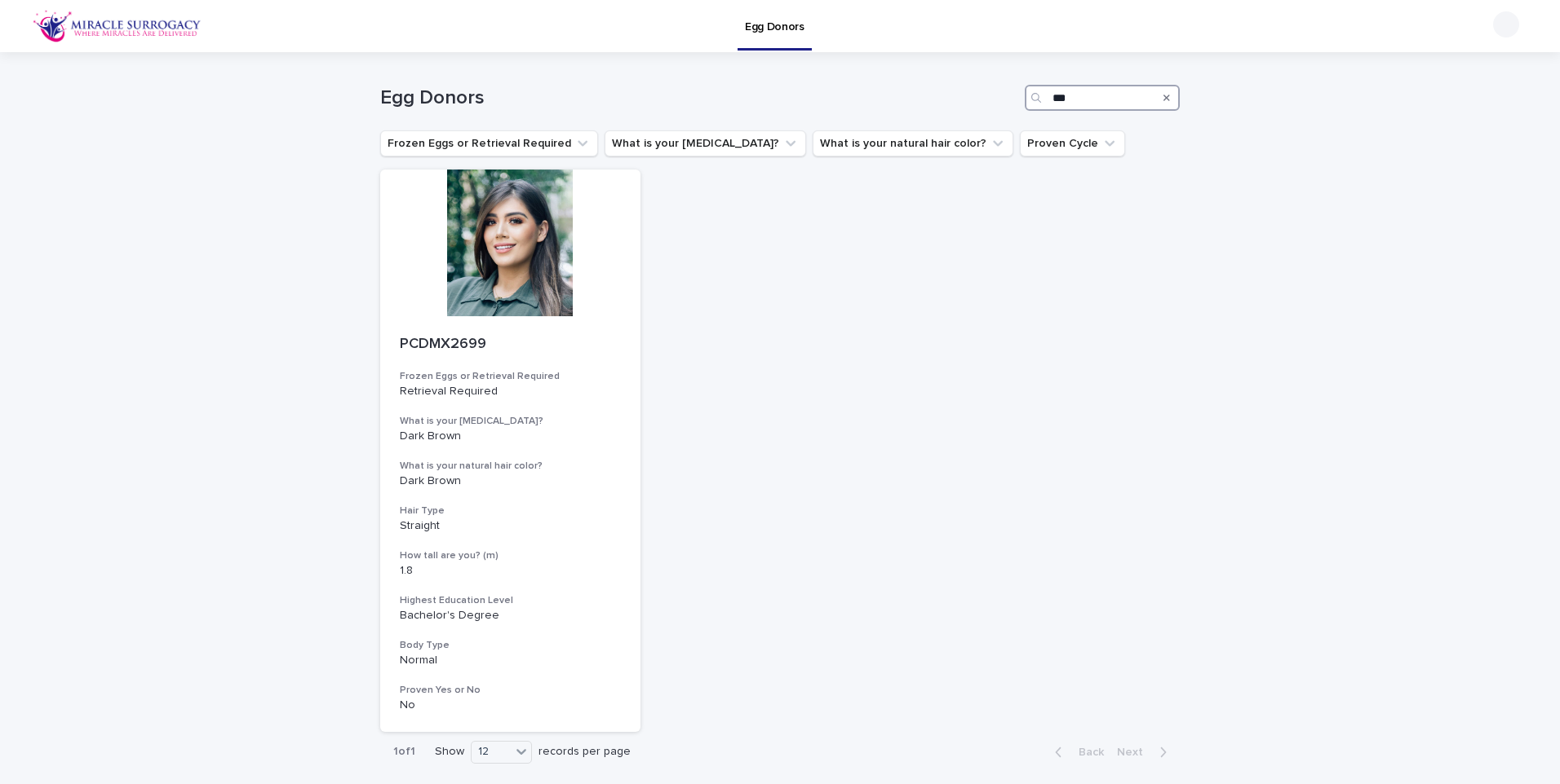
click at [1123, 100] on input "***" at bounding box center [1102, 98] width 155 height 26
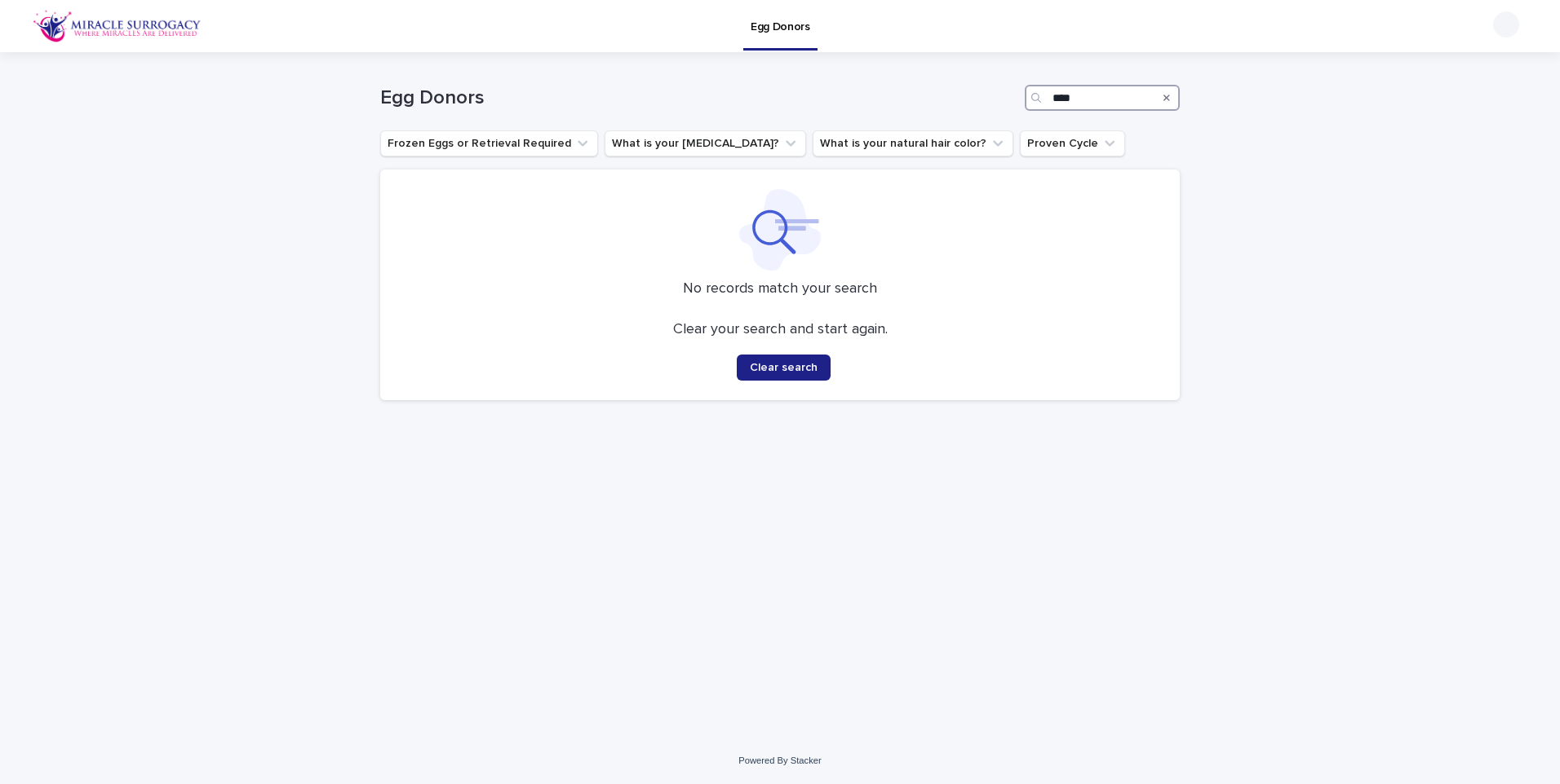
click at [1123, 100] on input "****" at bounding box center [1102, 98] width 155 height 26
type input "*"
